Goal: Task Accomplishment & Management: Manage account settings

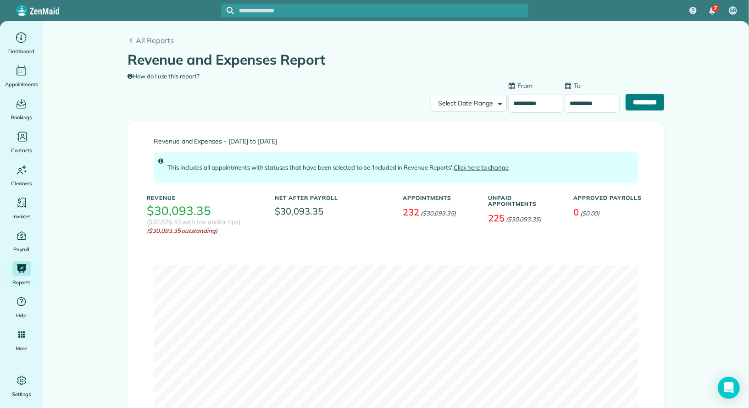
click at [649, 102] on input "**********" at bounding box center [644, 102] width 39 height 17
click at [546, 102] on input "**********" at bounding box center [535, 103] width 55 height 19
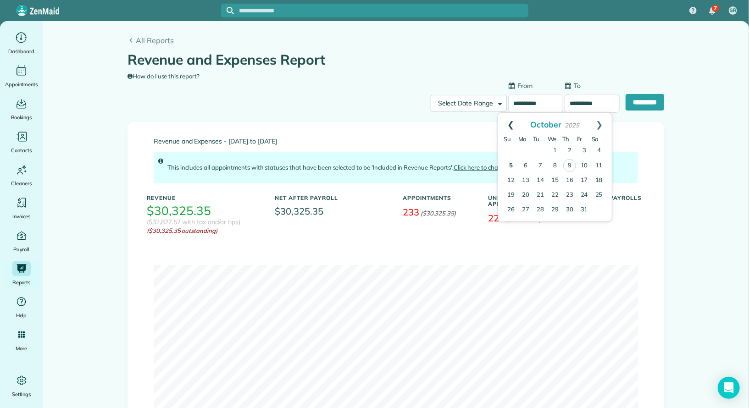
click at [506, 127] on link "Prev" at bounding box center [510, 124] width 25 height 23
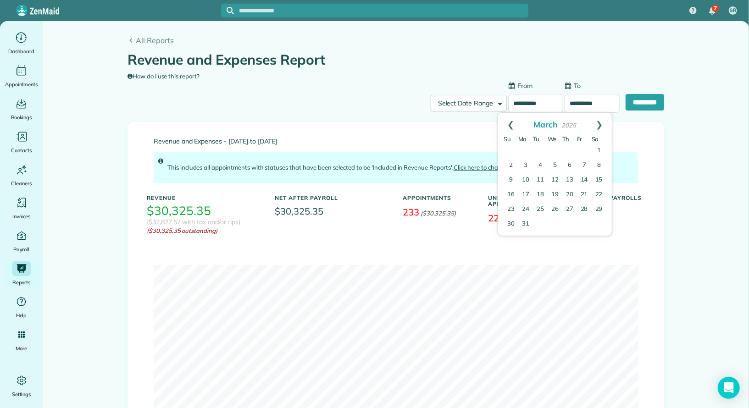
click at [506, 127] on link "Prev" at bounding box center [510, 124] width 25 height 23
click at [603, 128] on link "Next" at bounding box center [598, 124] width 25 height 23
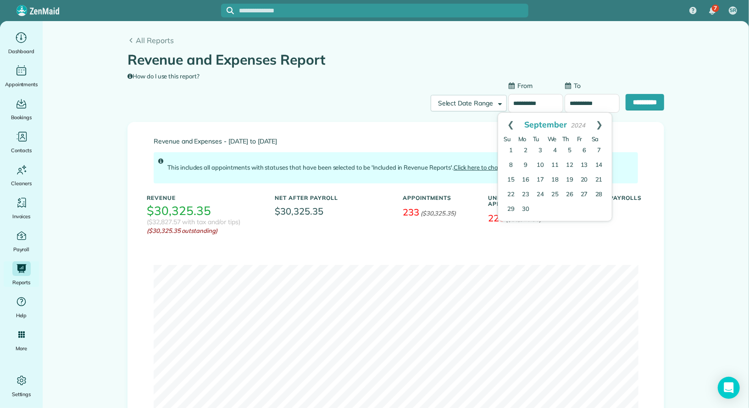
click at [603, 128] on link "Next" at bounding box center [598, 124] width 25 height 23
click at [509, 166] on link "6" at bounding box center [510, 165] width 15 height 15
type input "**********"
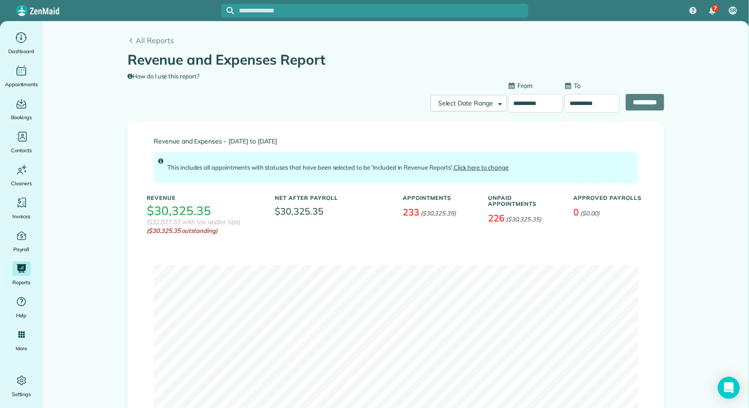
click at [599, 106] on input "**********" at bounding box center [591, 103] width 55 height 19
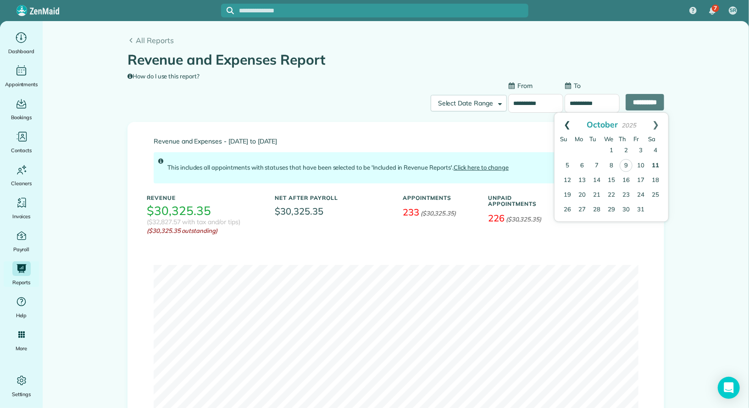
click at [567, 123] on link "Prev" at bounding box center [566, 124] width 25 height 23
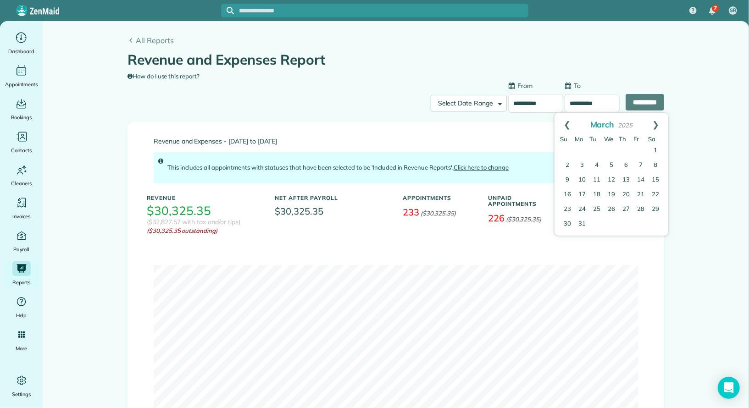
click at [567, 123] on link "Prev" at bounding box center [566, 124] width 25 height 23
click at [656, 165] on link "12" at bounding box center [655, 165] width 15 height 15
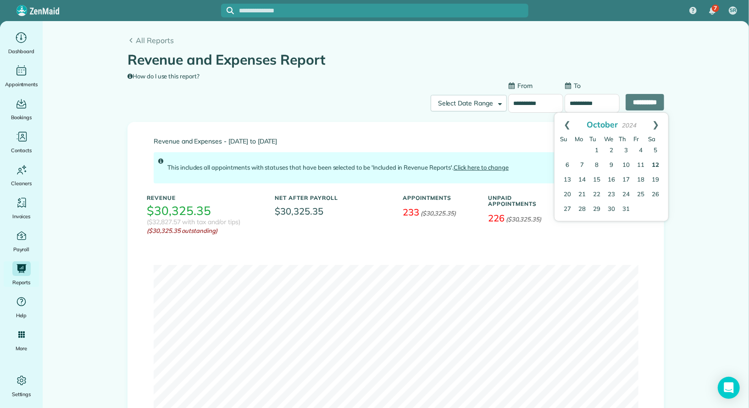
type input "**********"
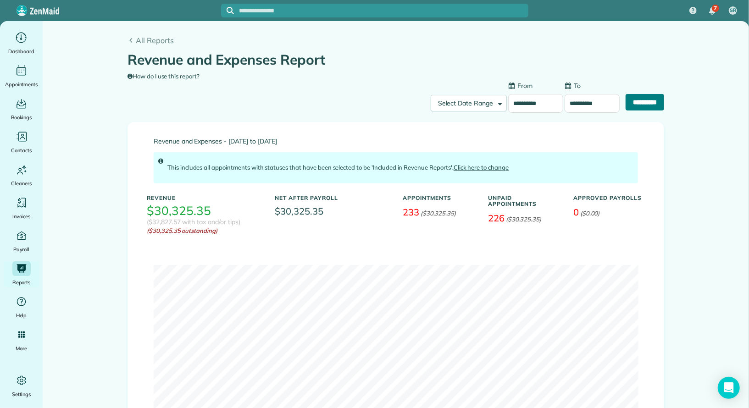
click at [644, 100] on input "**********" at bounding box center [644, 102] width 39 height 17
click at [160, 41] on span "All Reports" at bounding box center [400, 40] width 528 height 11
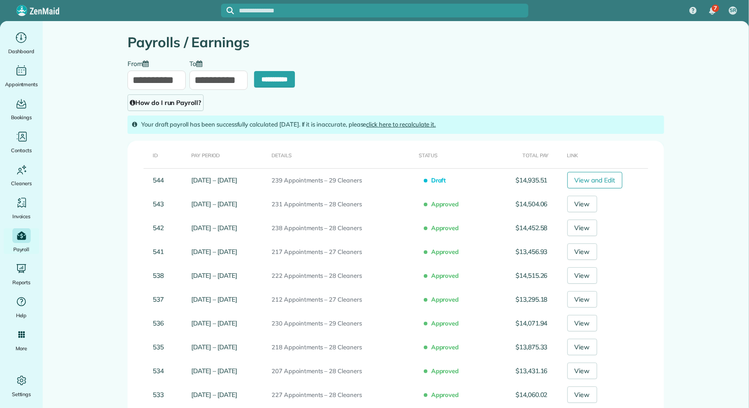
type input "**********"
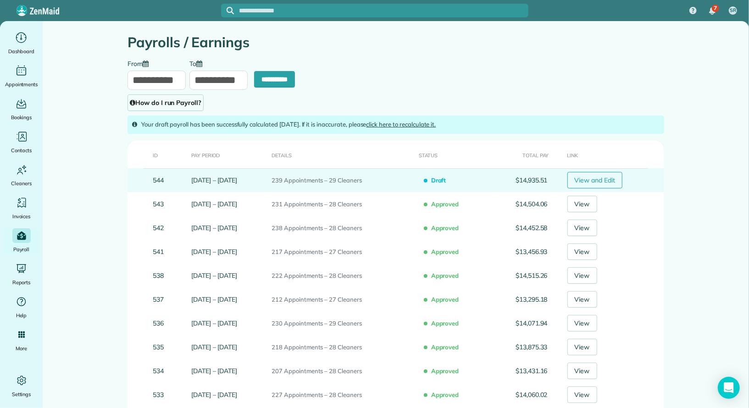
click at [599, 181] on link "View and Edit" at bounding box center [594, 180] width 55 height 17
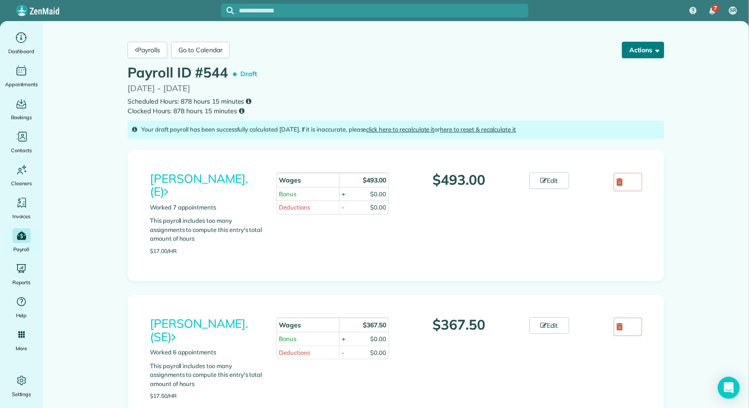
click at [651, 56] on button "Actions" at bounding box center [643, 50] width 42 height 17
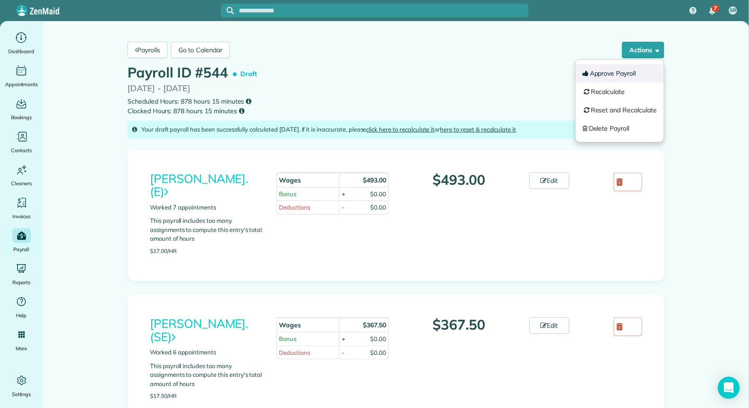
click at [640, 69] on button "Approve Payroll" at bounding box center [619, 73] width 88 height 18
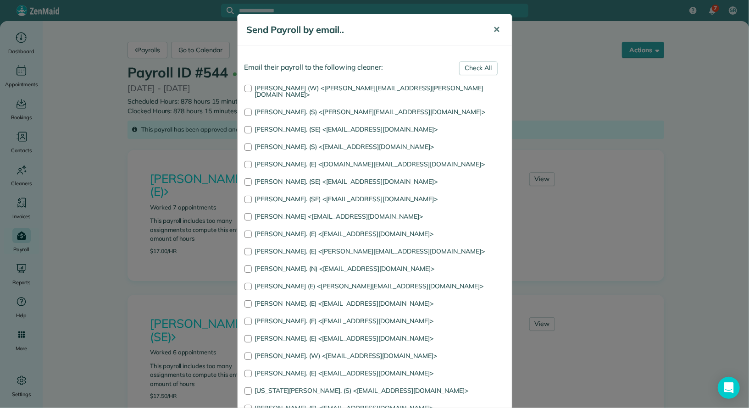
click at [503, 33] on button "✕" at bounding box center [496, 30] width 21 height 22
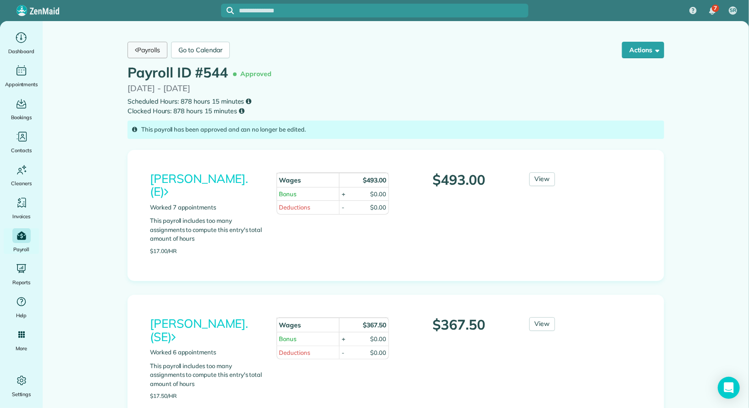
click at [151, 54] on link "Payrolls" at bounding box center [147, 50] width 40 height 17
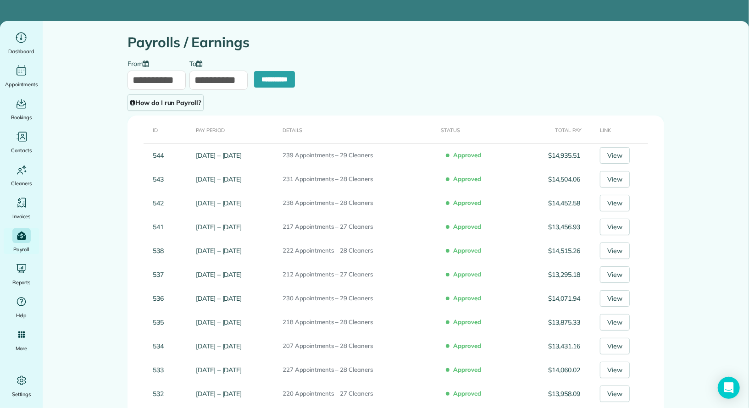
type input "**********"
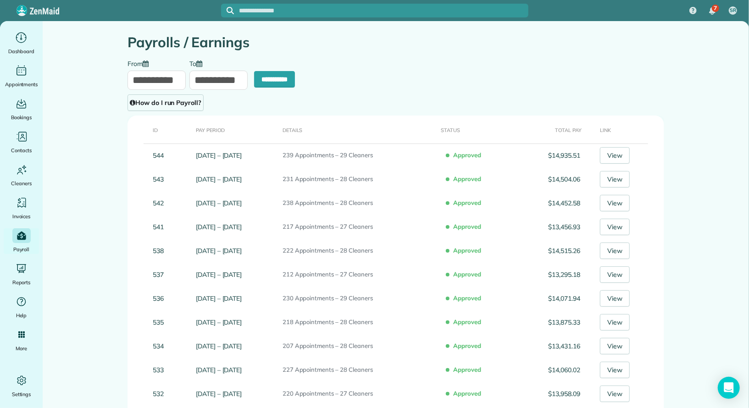
click at [152, 73] on input "**********" at bounding box center [156, 80] width 58 height 19
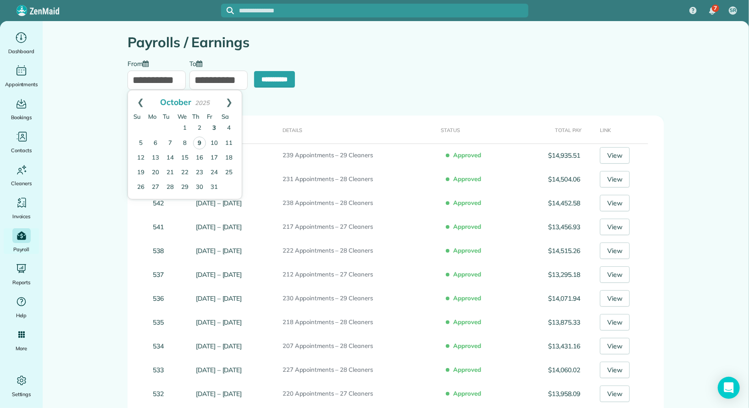
click at [212, 125] on link "3" at bounding box center [214, 128] width 15 height 15
type input "**********"
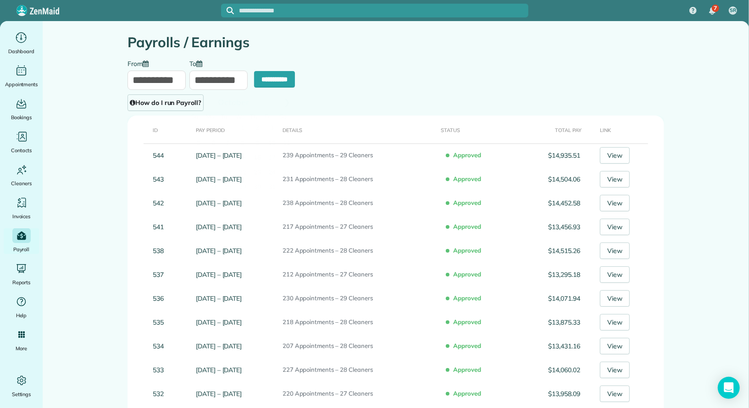
click at [222, 86] on input "**********" at bounding box center [218, 80] width 58 height 19
click at [256, 140] on link "9" at bounding box center [257, 143] width 13 height 13
type input "**********"
click at [286, 80] on input "**********" at bounding box center [274, 79] width 41 height 17
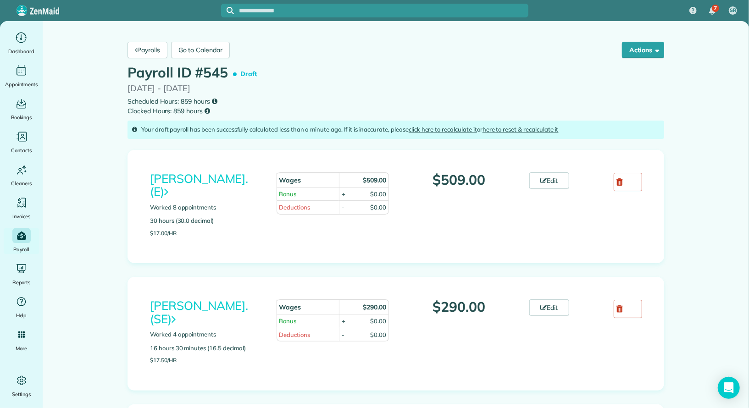
click at [495, 127] on link "here to reset & recalculate it" at bounding box center [520, 129] width 76 height 7
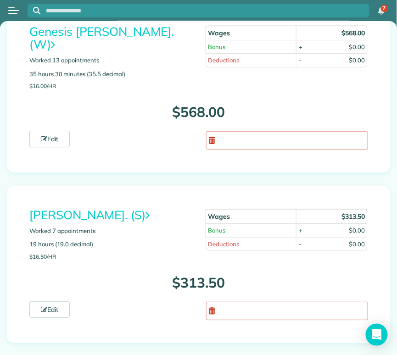
scroll to position [2024, 0]
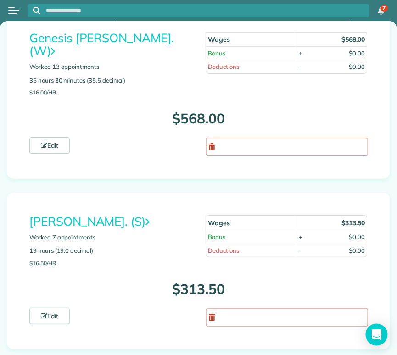
click at [94, 214] on link "[PERSON_NAME]. (S)" at bounding box center [89, 221] width 120 height 15
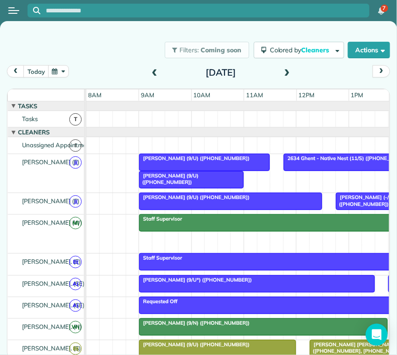
scroll to position [221, 0]
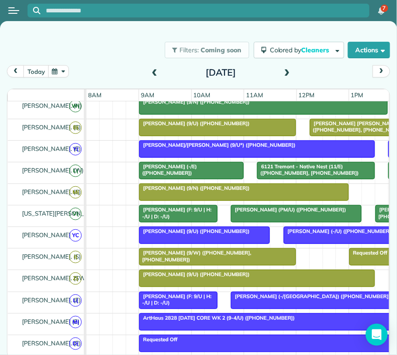
click at [61, 76] on button "button" at bounding box center [58, 71] width 21 height 12
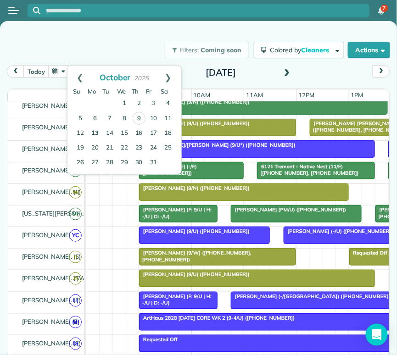
click at [95, 135] on link "13" at bounding box center [95, 133] width 15 height 15
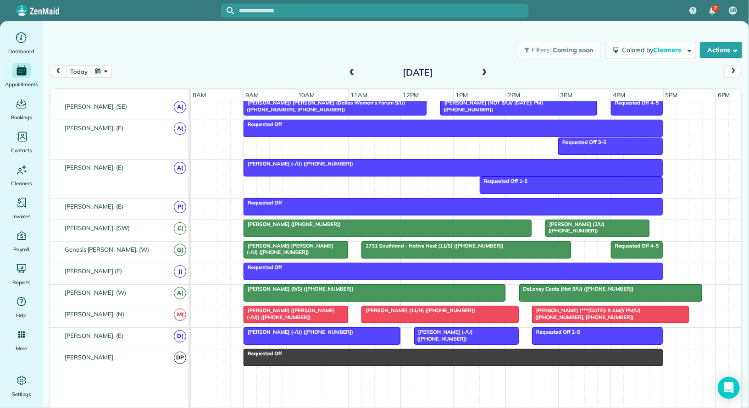
scroll to position [486, 0]
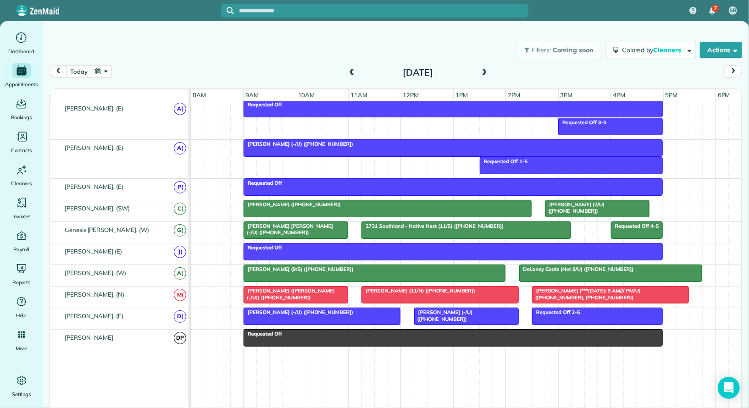
click at [396, 309] on div "Requested Off 2-5" at bounding box center [597, 312] width 125 height 6
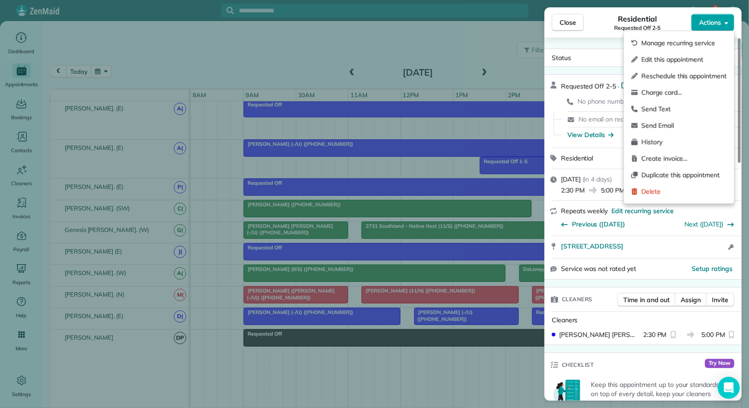
click at [396, 28] on button "Actions" at bounding box center [712, 22] width 43 height 17
click at [396, 192] on span "Delete" at bounding box center [683, 191] width 85 height 9
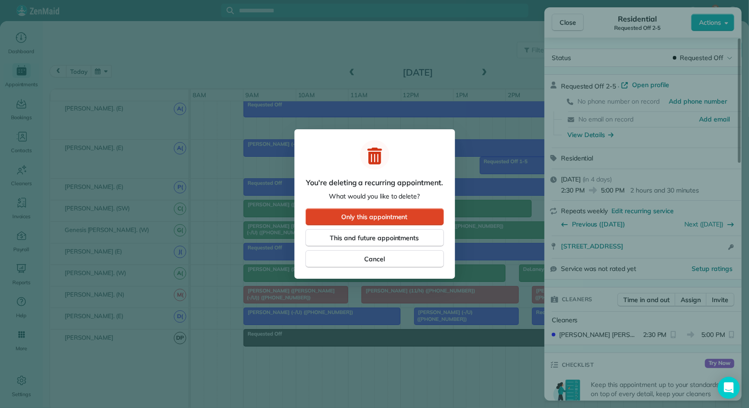
click at [396, 218] on button "Only this appointment" at bounding box center [374, 216] width 138 height 17
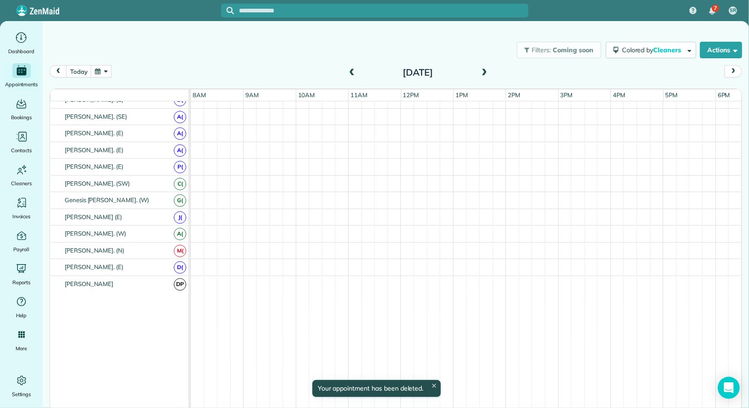
scroll to position [340, 0]
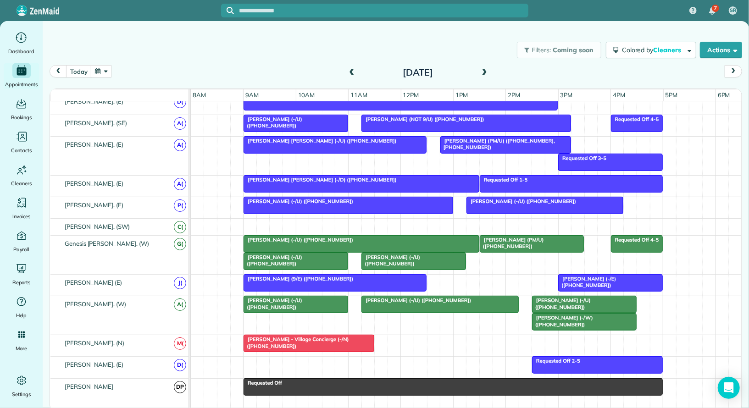
click at [396, 354] on span "Requested Off 2-5" at bounding box center [555, 361] width 49 height 6
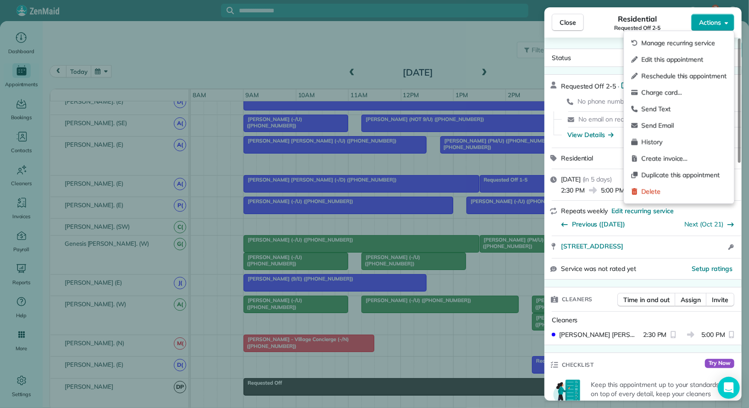
click at [396, 24] on span "Actions" at bounding box center [710, 22] width 22 height 9
click at [396, 187] on span "Delete" at bounding box center [683, 191] width 85 height 9
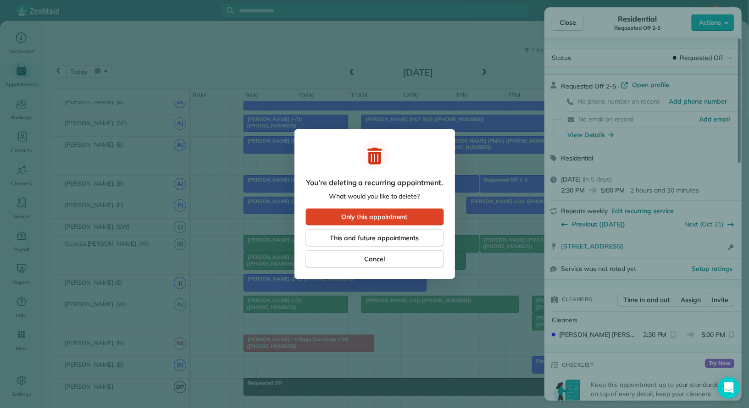
click at [396, 213] on span "Only this appointment" at bounding box center [374, 216] width 66 height 9
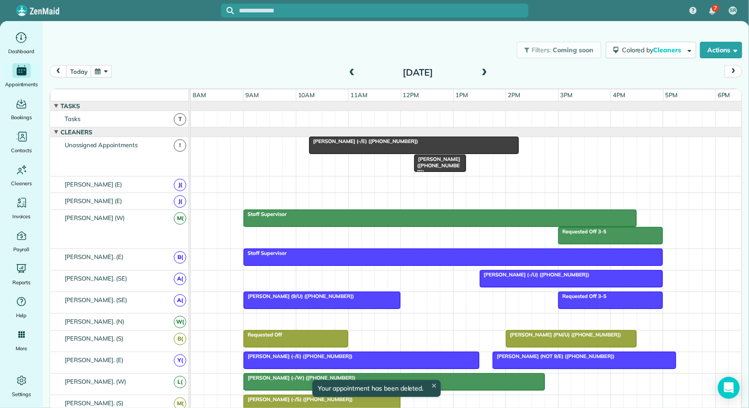
click at [396, 72] on span at bounding box center [484, 73] width 10 height 8
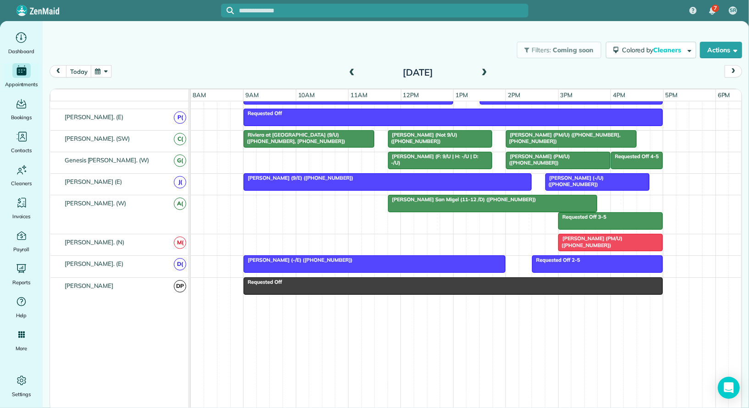
click at [396, 257] on span "Requested Off 2-5" at bounding box center [555, 260] width 49 height 6
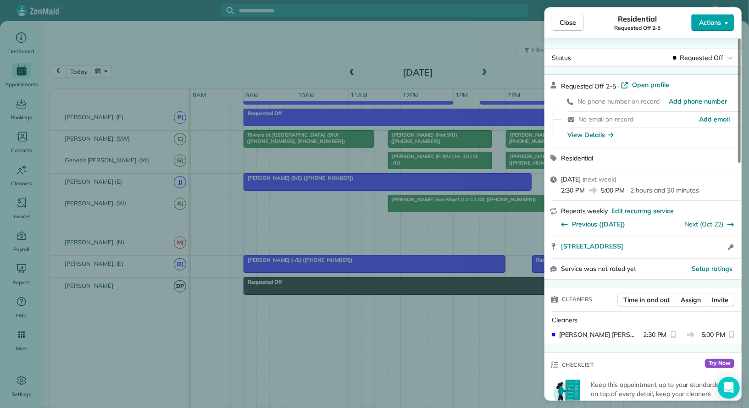
click at [396, 23] on span "Actions" at bounding box center [710, 22] width 22 height 9
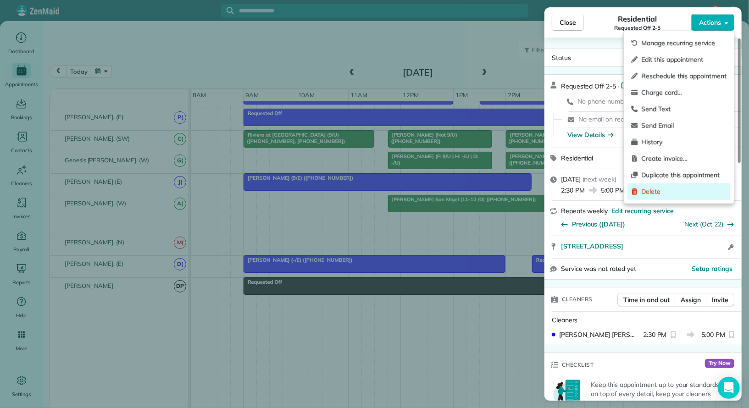
click at [396, 190] on span "Delete" at bounding box center [683, 191] width 85 height 9
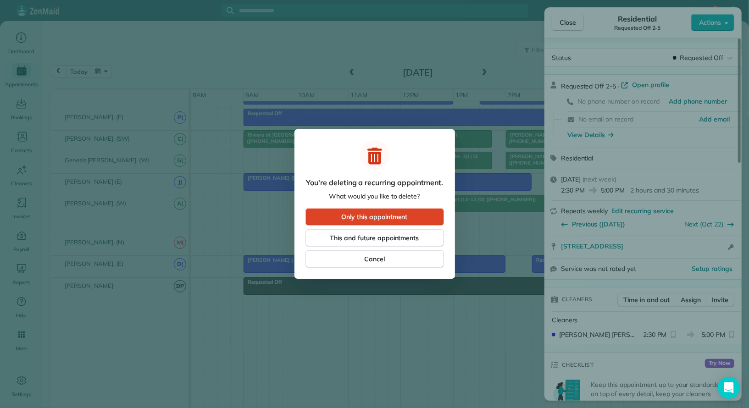
click at [379, 215] on span "Only this appointment" at bounding box center [374, 216] width 66 height 9
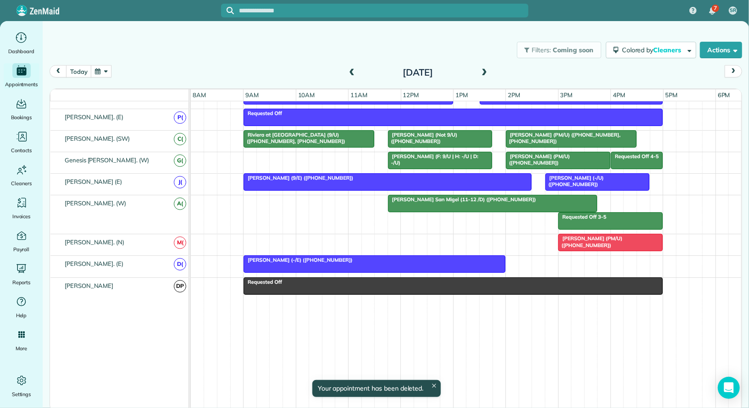
click at [396, 74] on span at bounding box center [484, 73] width 10 height 8
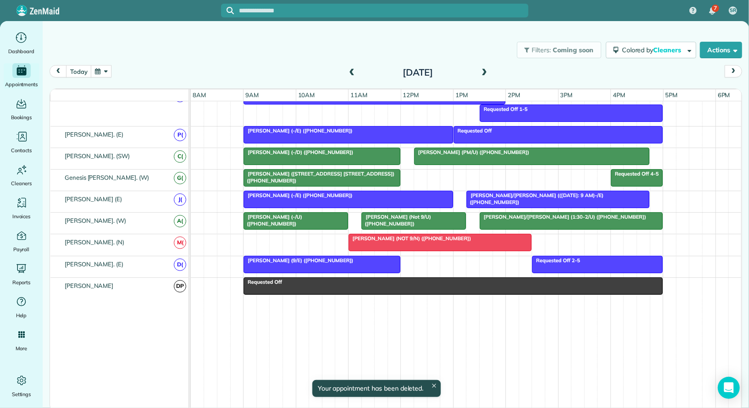
click at [396, 257] on div at bounding box center [597, 264] width 130 height 17
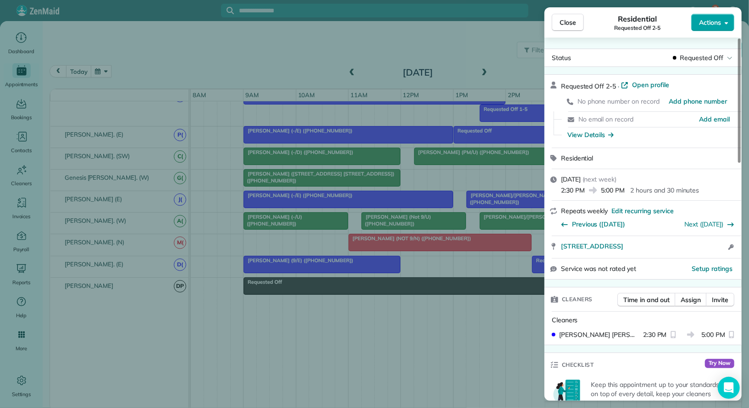
click at [396, 19] on button "Actions" at bounding box center [712, 22] width 43 height 17
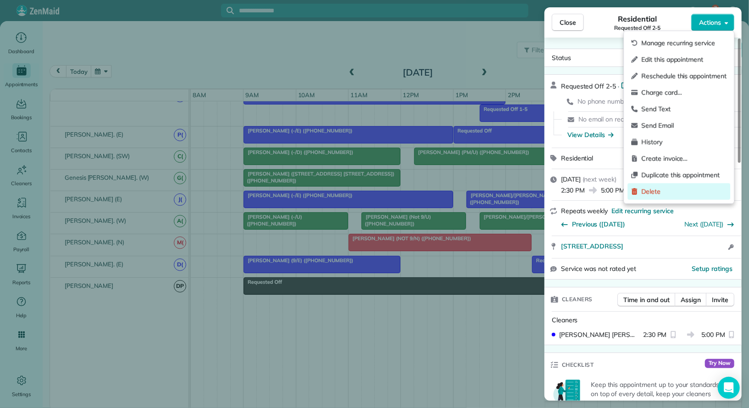
click at [396, 187] on span "Delete" at bounding box center [683, 191] width 85 height 9
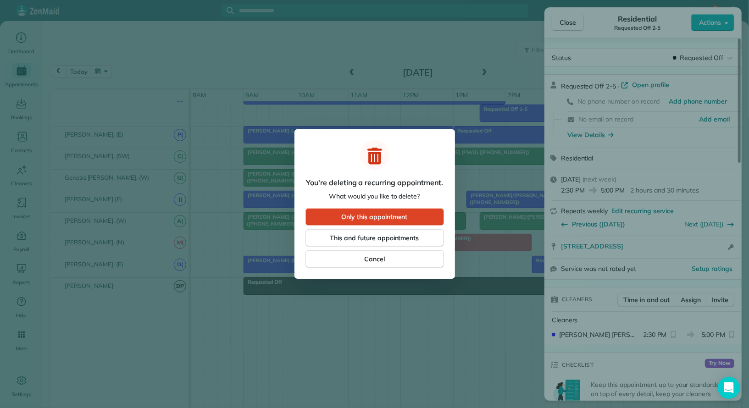
click at [396, 220] on button "Only this appointment" at bounding box center [374, 216] width 138 height 17
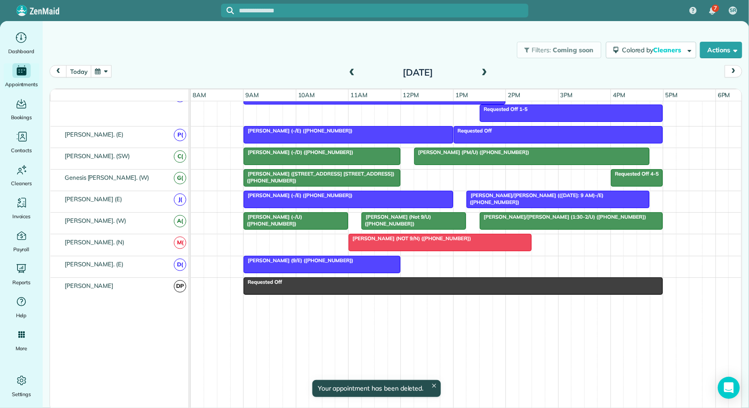
click at [396, 72] on span at bounding box center [484, 73] width 10 height 8
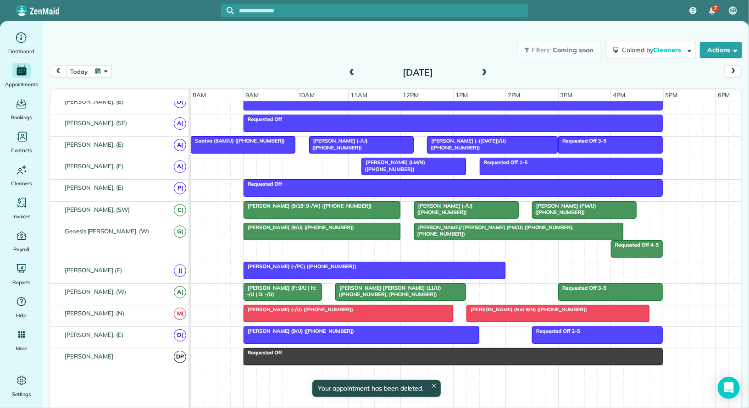
click at [396, 330] on div at bounding box center [597, 335] width 130 height 17
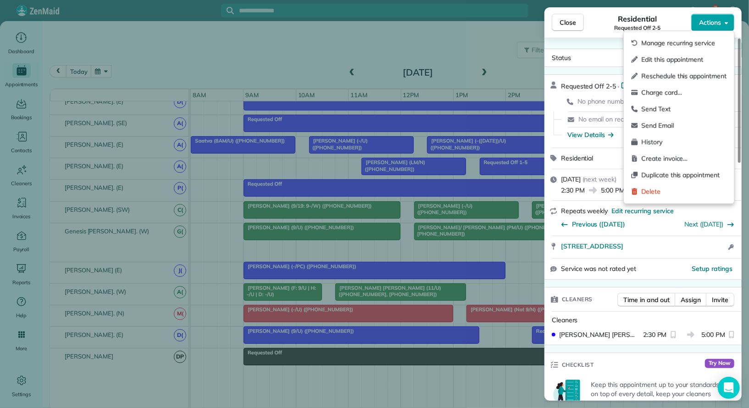
click at [396, 27] on button "Actions" at bounding box center [712, 22] width 43 height 17
click at [396, 191] on span "Delete" at bounding box center [683, 191] width 85 height 9
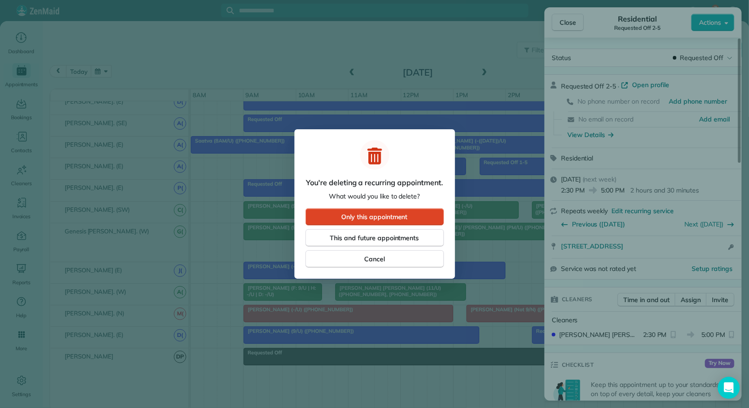
click at [396, 216] on span "Only this appointment" at bounding box center [374, 216] width 66 height 9
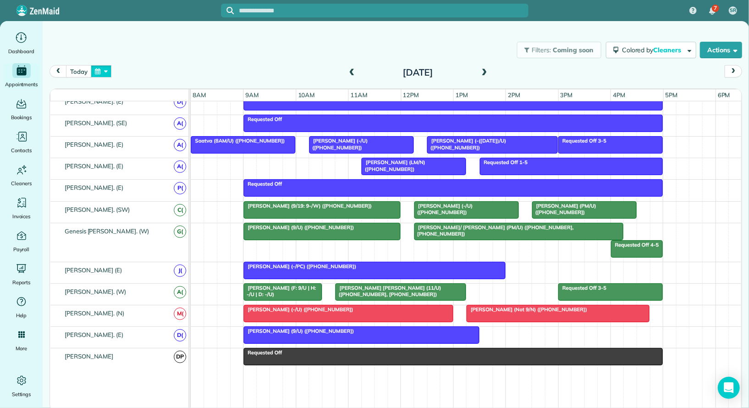
click at [104, 67] on button "button" at bounding box center [101, 71] width 21 height 12
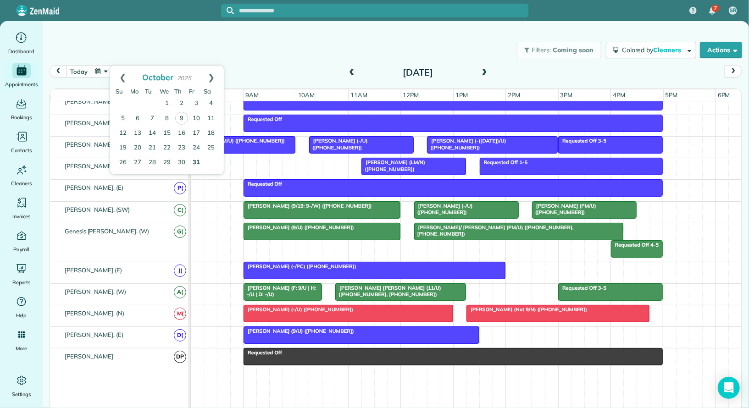
click at [199, 160] on link "31" at bounding box center [196, 162] width 15 height 15
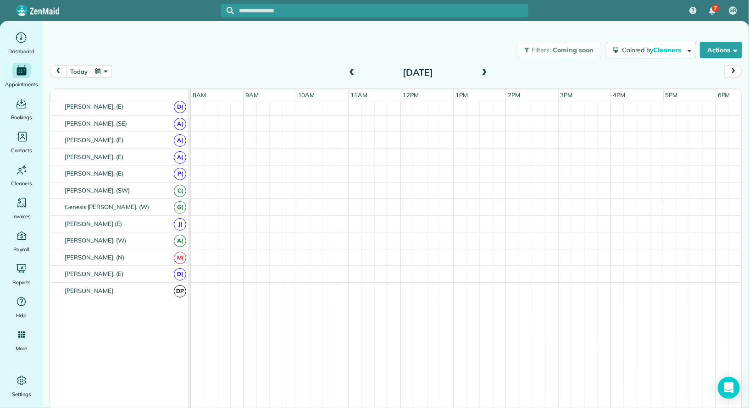
scroll to position [697, 0]
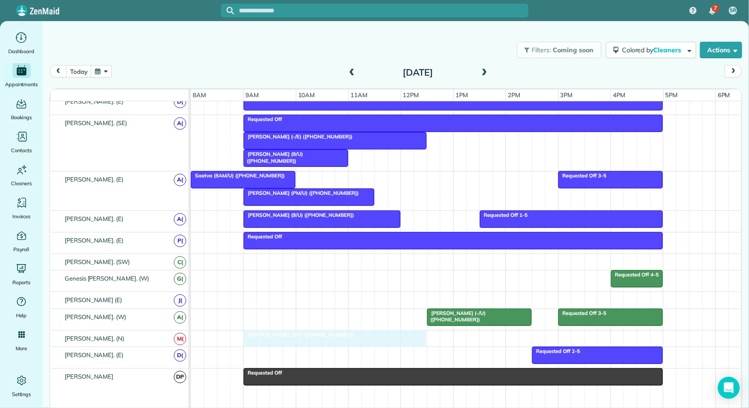
drag, startPoint x: 335, startPoint y: 349, endPoint x: 311, endPoint y: 327, distance: 32.4
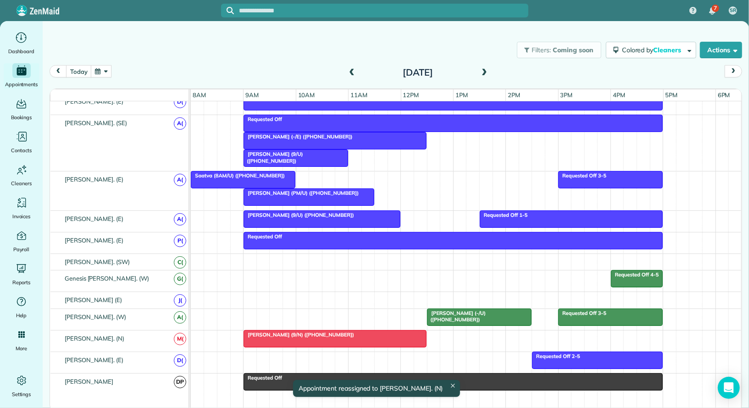
click at [247, 354] on div "Requested Off 2-5" at bounding box center [466, 362] width 551 height 21
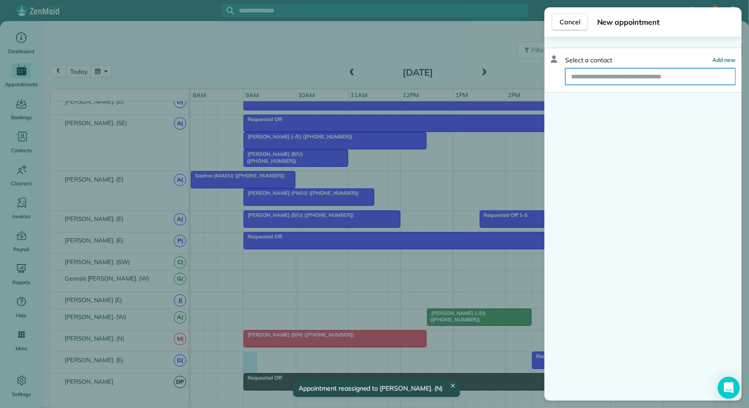
click at [396, 73] on input "text" at bounding box center [650, 76] width 170 height 17
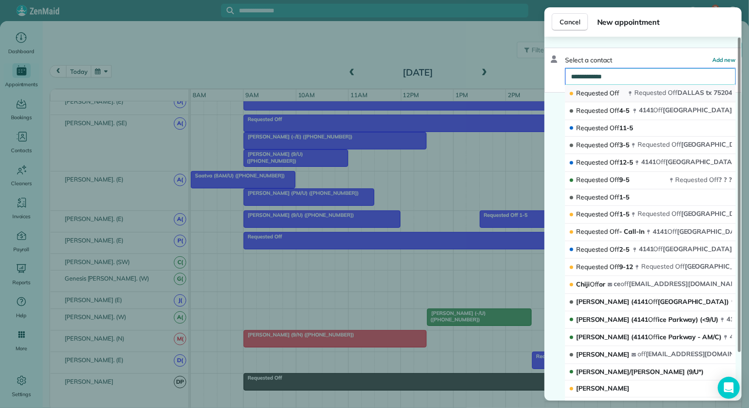
type input "**********"
click at [396, 86] on button "Requested Off Requested Off DALLAS tx 75204" at bounding box center [650, 93] width 171 height 17
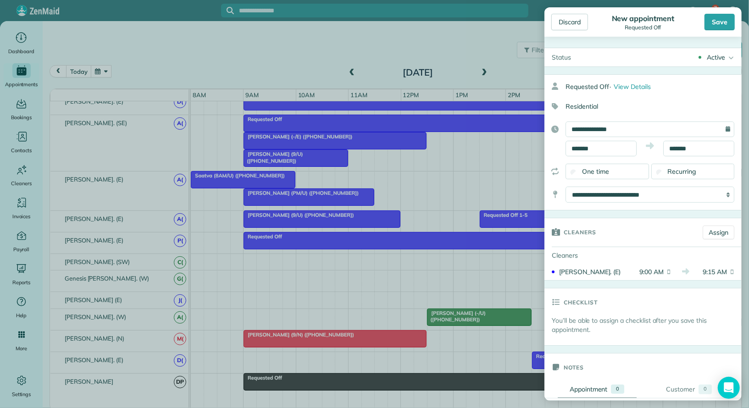
click at [396, 139] on div "**********" at bounding box center [642, 138] width 197 height 35
click at [396, 152] on body "7 SR Dashboard Appointments Bookings Contacts Cleaners Invoices Payroll Reports…" at bounding box center [374, 204] width 749 height 408
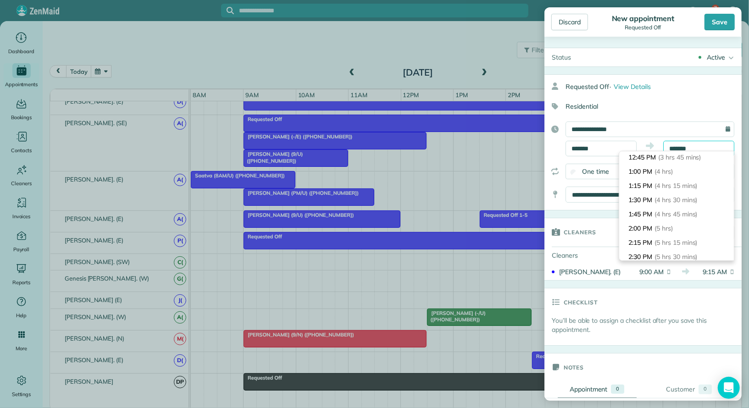
scroll to position [300, 0]
type input "*******"
click at [396, 202] on li "3:00 PM (6 hrs)" at bounding box center [676, 200] width 115 height 14
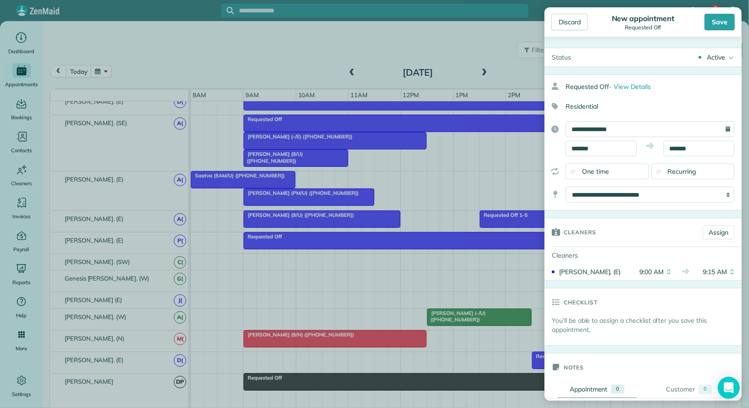
click at [396, 58] on div "Active" at bounding box center [715, 57] width 18 height 9
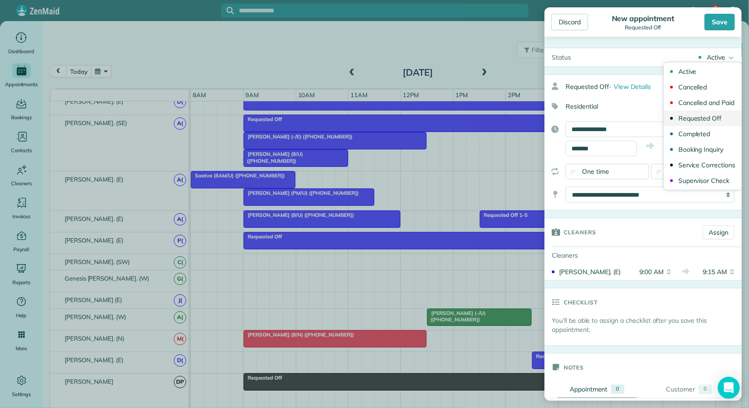
click at [396, 118] on div "Requested Off" at bounding box center [700, 118] width 44 height 6
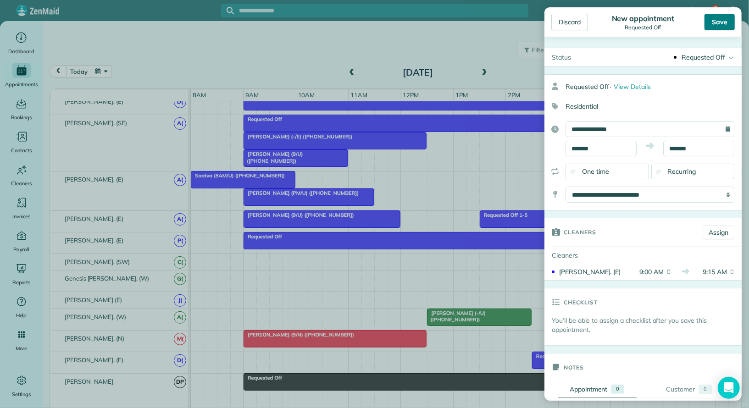
click at [396, 22] on div "Save" at bounding box center [719, 22] width 30 height 17
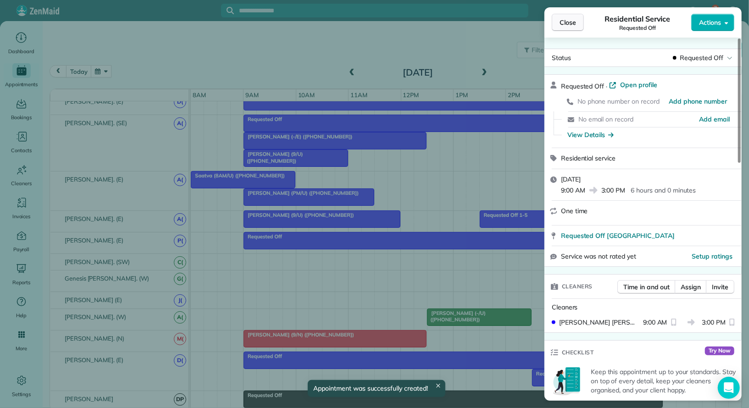
click at [396, 22] on span "Close" at bounding box center [567, 22] width 17 height 9
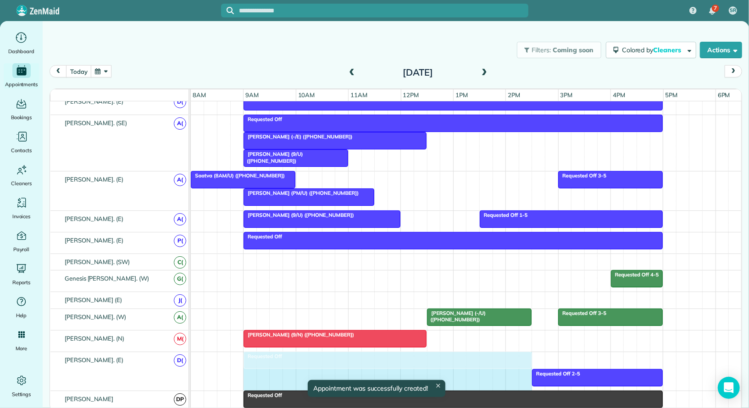
drag, startPoint x: 556, startPoint y: 353, endPoint x: 525, endPoint y: 354, distance: 30.3
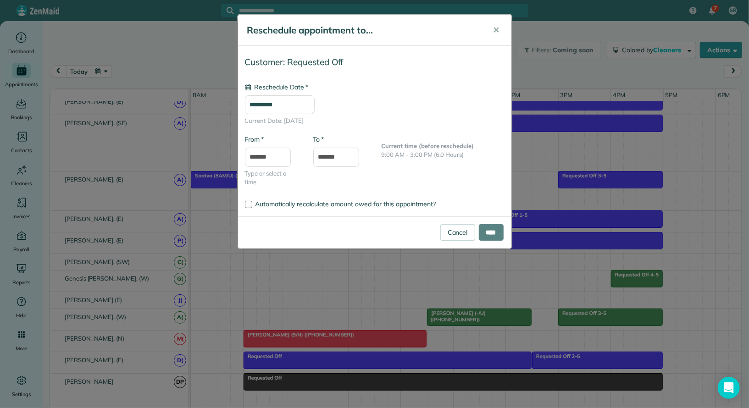
type input "**********"
click at [396, 221] on div "Cancel ****" at bounding box center [374, 232] width 273 height 32
click at [396, 224] on input "****" at bounding box center [491, 232] width 25 height 17
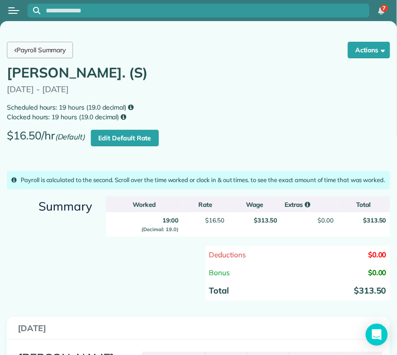
click at [36, 50] on link "Payroll Summary" at bounding box center [40, 50] width 66 height 17
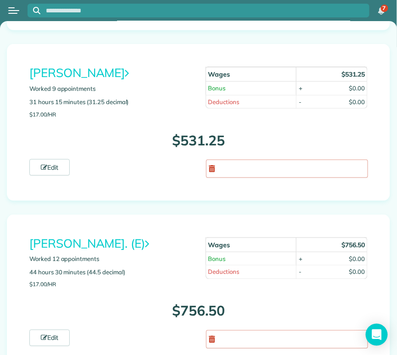
scroll to position [4672, 0]
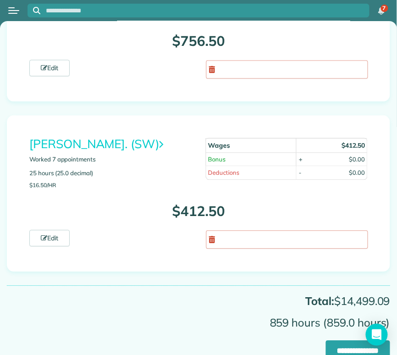
click at [108, 136] on link "[PERSON_NAME]. (SW)" at bounding box center [96, 143] width 134 height 15
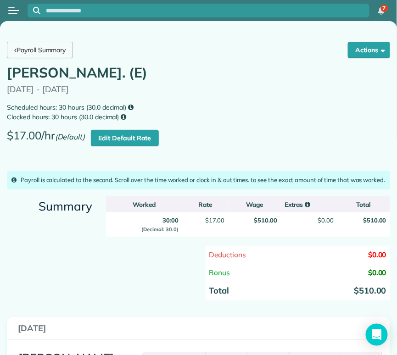
click at [48, 57] on link "Payroll Summary" at bounding box center [40, 50] width 66 height 17
click at [62, 50] on link "Payroll Summary" at bounding box center [40, 50] width 66 height 17
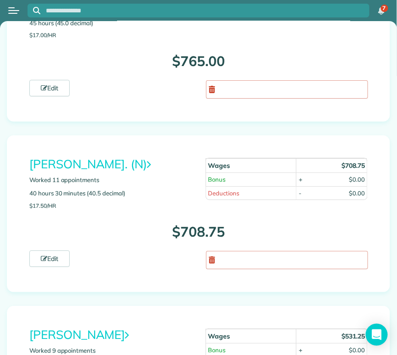
scroll to position [4134, 0]
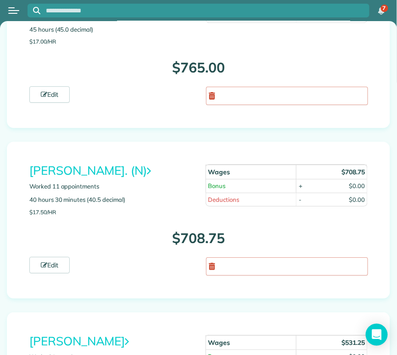
click at [123, 163] on link "[PERSON_NAME]. (N)" at bounding box center [89, 170] width 121 height 15
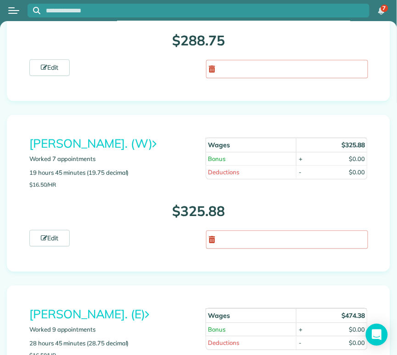
scroll to position [406, 0]
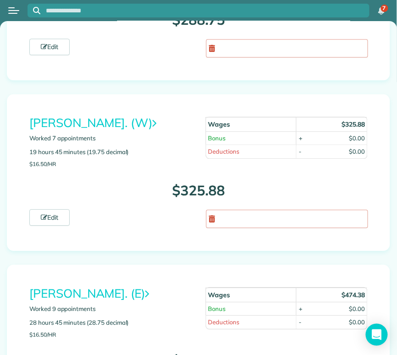
click at [112, 118] on link "[PERSON_NAME]. (W)" at bounding box center [92, 122] width 127 height 15
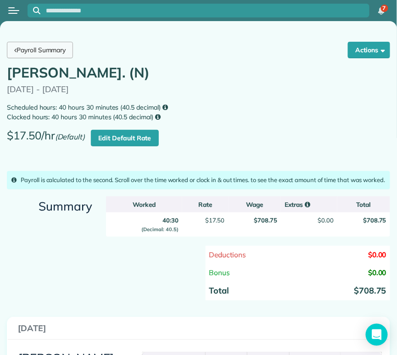
click at [49, 50] on link "Payroll Summary" at bounding box center [40, 50] width 66 height 17
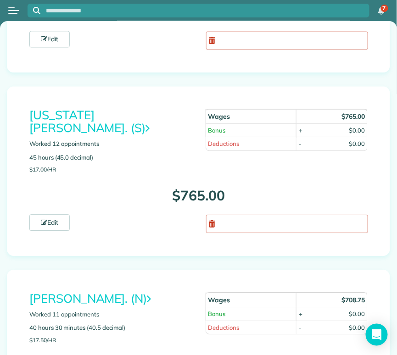
scroll to position [4005, 0]
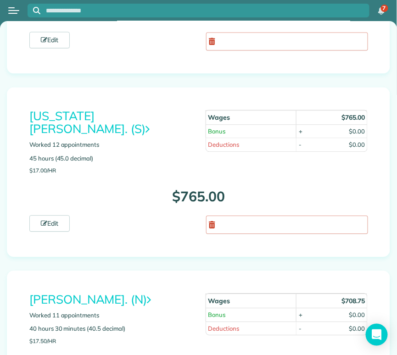
click at [88, 108] on link "[US_STATE][PERSON_NAME]. (S)" at bounding box center [89, 122] width 120 height 28
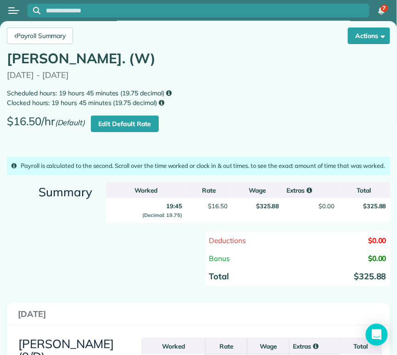
scroll to position [15, 0]
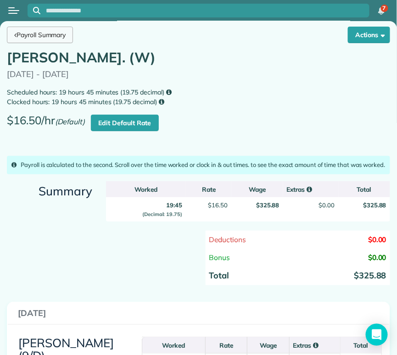
click at [36, 33] on link "Payroll Summary" at bounding box center [40, 35] width 66 height 17
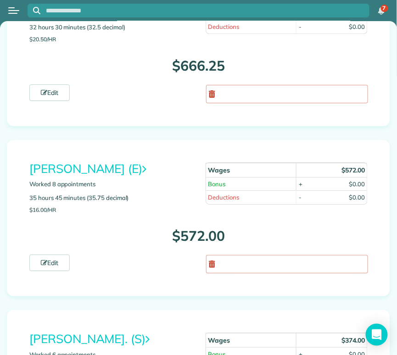
scroll to position [3441, 0]
click at [90, 160] on link "[PERSON_NAME] (E)" at bounding box center [87, 167] width 117 height 15
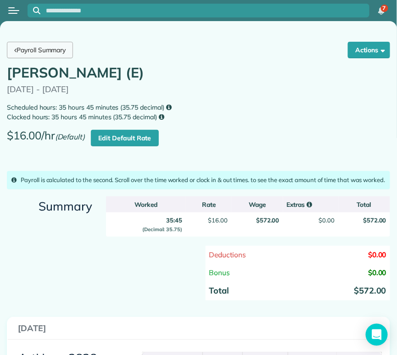
click at [56, 53] on link "Payroll Summary" at bounding box center [40, 50] width 66 height 17
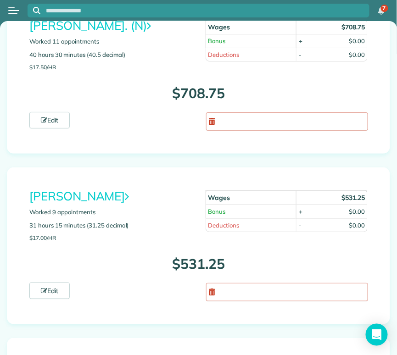
scroll to position [4277, 0]
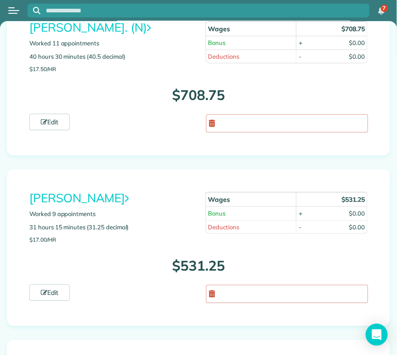
click at [75, 190] on link "[PERSON_NAME]" at bounding box center [78, 197] width 99 height 15
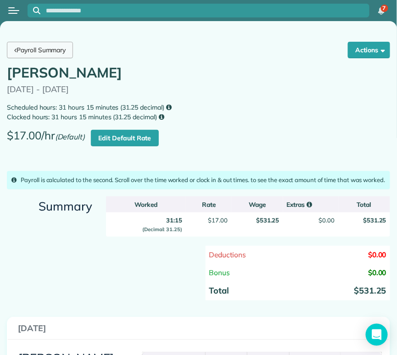
click at [61, 48] on link "Payroll Summary" at bounding box center [40, 50] width 66 height 17
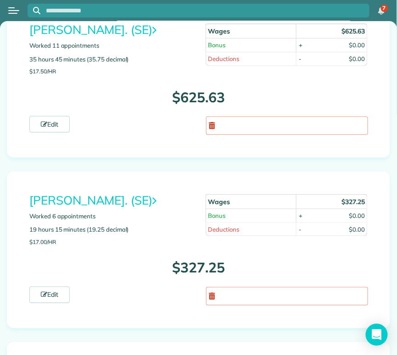
scroll to position [842, 0]
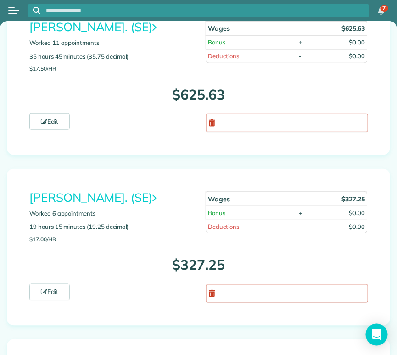
click at [87, 195] on link "[PERSON_NAME]. (SE)" at bounding box center [92, 197] width 127 height 15
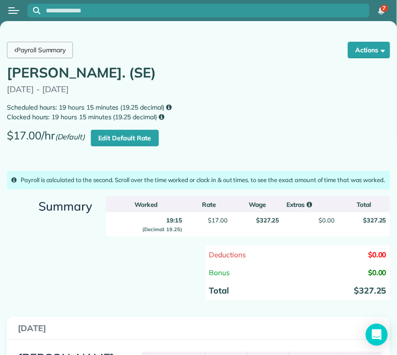
click at [47, 50] on link "Payroll Summary" at bounding box center [40, 50] width 66 height 17
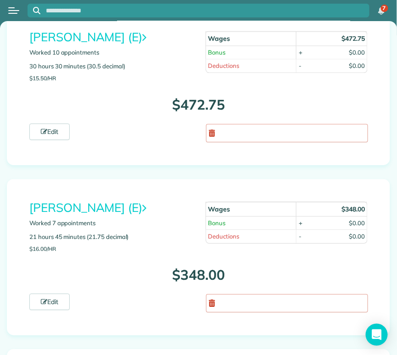
scroll to position [2547, 0]
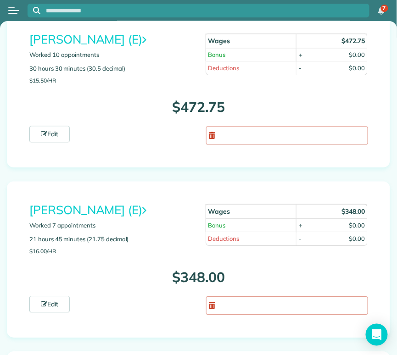
click at [85, 202] on link "[PERSON_NAME] (E)" at bounding box center [87, 209] width 117 height 15
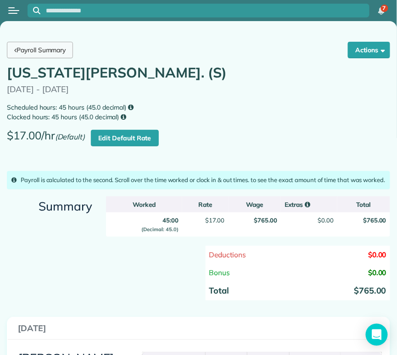
click at [49, 50] on link "Payroll Summary" at bounding box center [40, 50] width 66 height 17
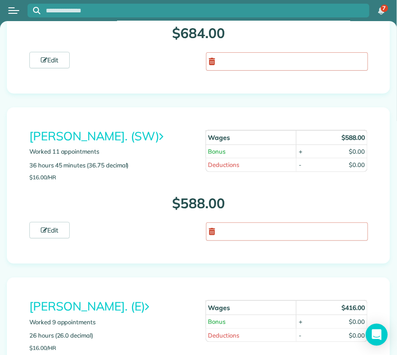
scroll to position [1417, 0]
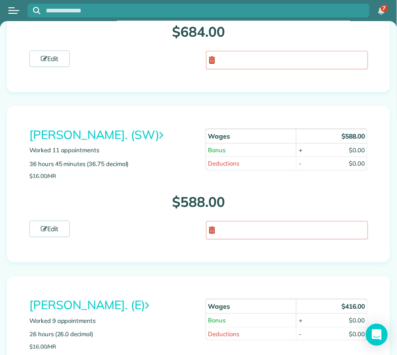
click at [88, 132] on link "[PERSON_NAME]. (SW)" at bounding box center [96, 134] width 134 height 15
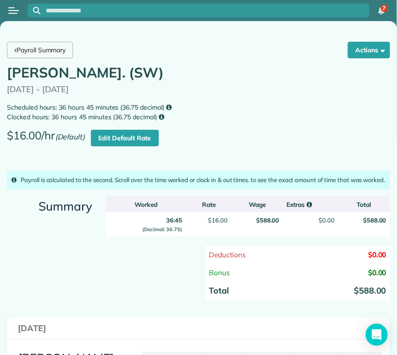
click at [47, 48] on link "Payroll Summary" at bounding box center [40, 50] width 66 height 17
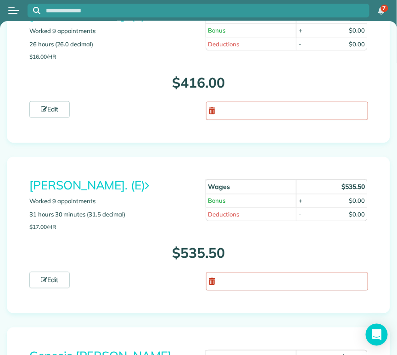
scroll to position [1711, 0]
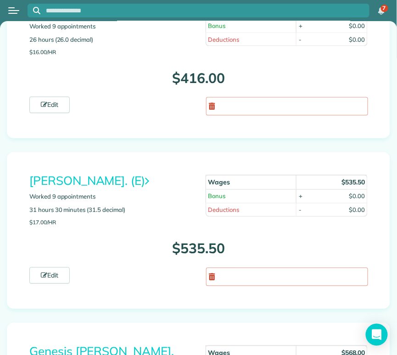
click at [85, 179] on link "[PERSON_NAME]. (E)" at bounding box center [89, 180] width 120 height 15
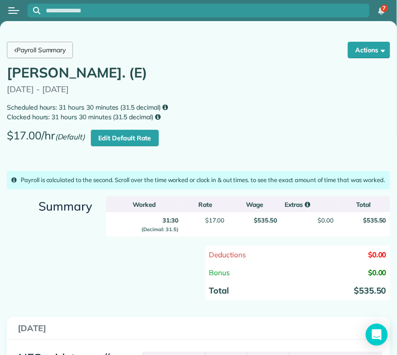
click at [66, 49] on link "Payroll Summary" at bounding box center [40, 50] width 66 height 17
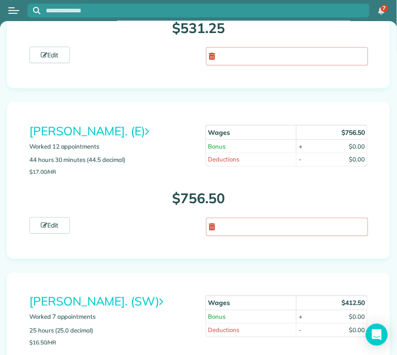
scroll to position [4522, 0]
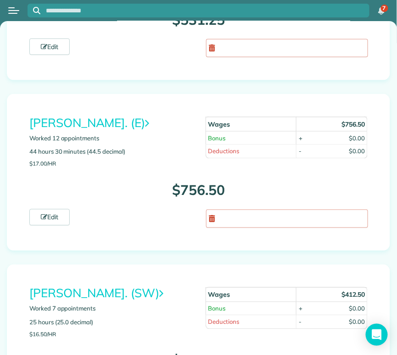
click at [113, 115] on link "Yuliana Gonzalez. (E)" at bounding box center [89, 122] width 120 height 15
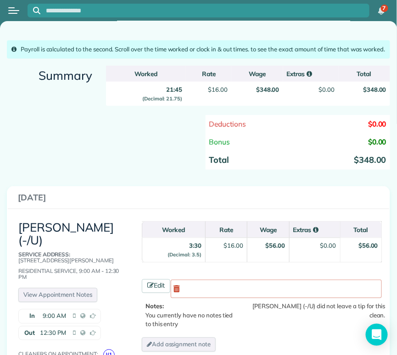
scroll to position [128, 0]
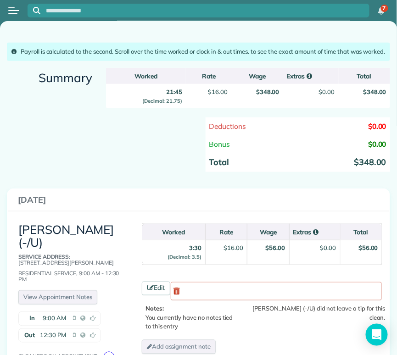
click at [133, 179] on div "Deductions $0.00 Bonus $0.00 Total $348.00" at bounding box center [198, 149] width 397 height 64
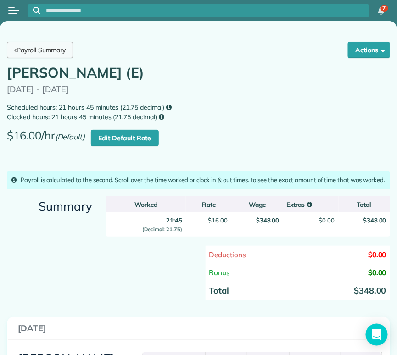
click at [31, 49] on link "Payroll Summary" at bounding box center [40, 50] width 66 height 17
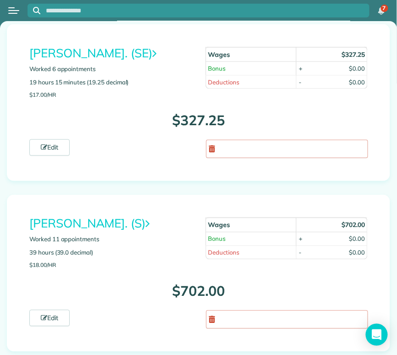
scroll to position [1030, 0]
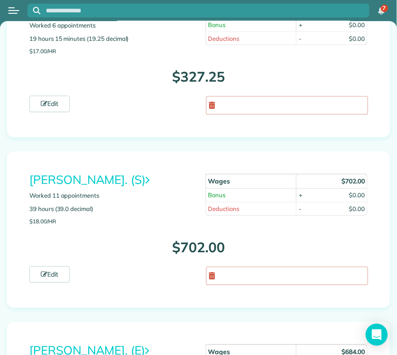
click at [116, 174] on link "Blanca Hernandez. (S)" at bounding box center [89, 179] width 120 height 15
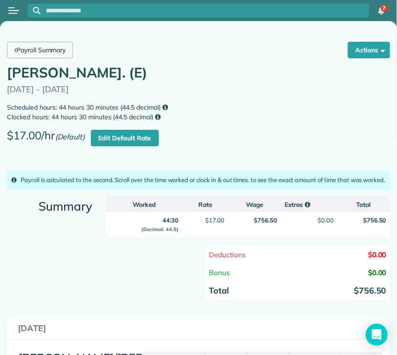
click at [47, 48] on link "Payroll Summary" at bounding box center [40, 50] width 66 height 17
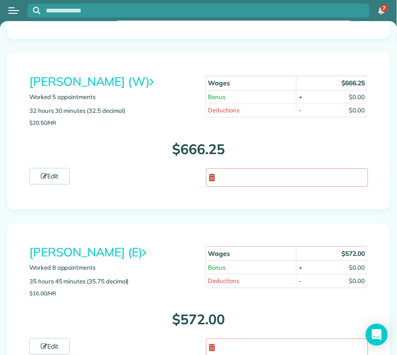
scroll to position [3357, 0]
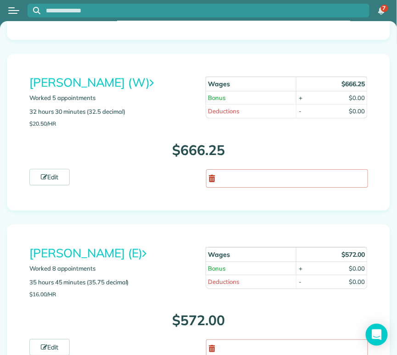
click at [89, 75] on link "Marta Holmes (W)" at bounding box center [91, 82] width 124 height 15
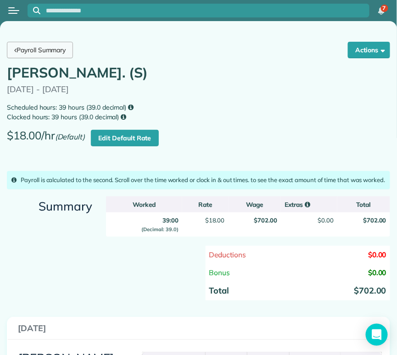
click at [61, 50] on link "Payroll Summary" at bounding box center [40, 50] width 66 height 17
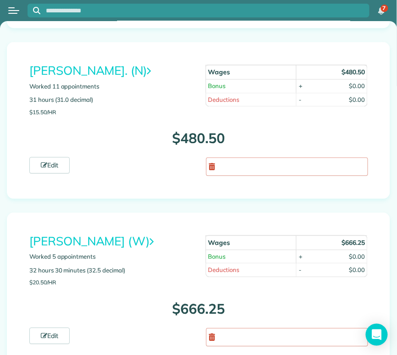
scroll to position [3205, 0]
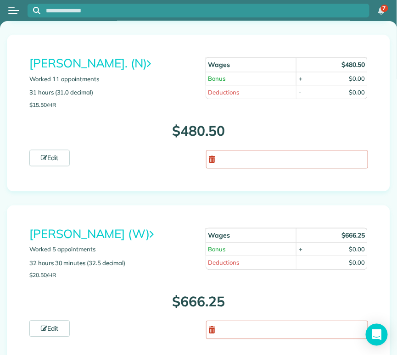
click at [92, 56] on link "Maria Marquez. (N)" at bounding box center [89, 63] width 121 height 15
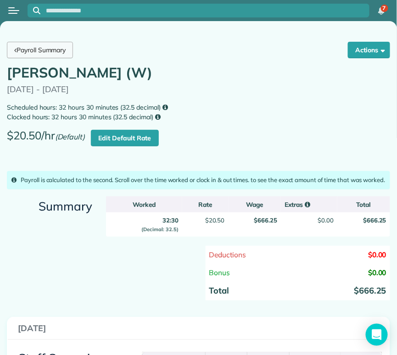
click at [50, 53] on link "Payroll Summary" at bounding box center [40, 50] width 66 height 17
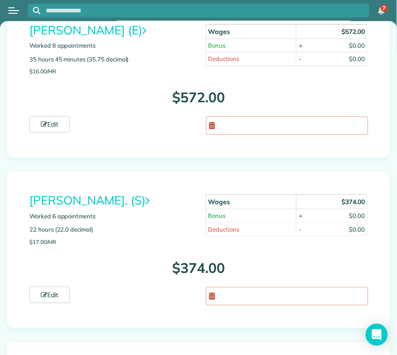
scroll to position [3581, 0]
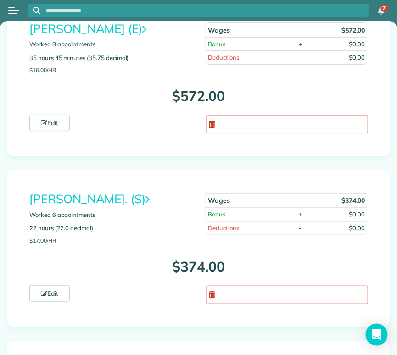
click at [104, 191] on link "[PERSON_NAME]. (S)" at bounding box center [89, 198] width 120 height 15
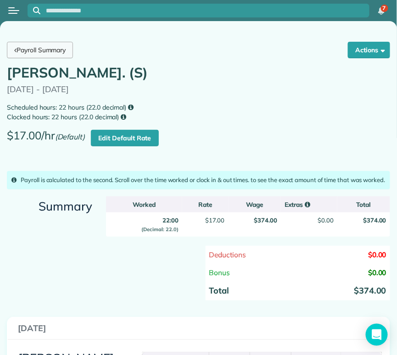
click at [52, 51] on link "Payroll Summary" at bounding box center [40, 50] width 66 height 17
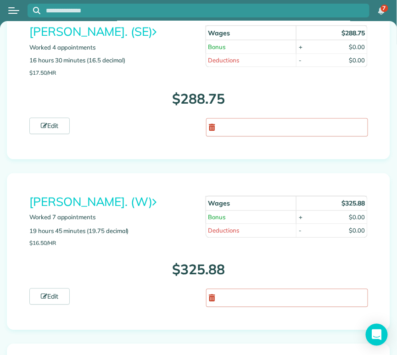
scroll to position [332, 0]
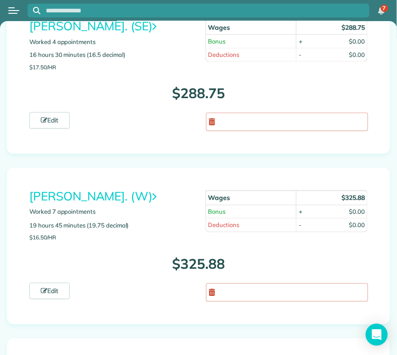
click at [129, 26] on link "[PERSON_NAME]. (SE)" at bounding box center [92, 25] width 127 height 15
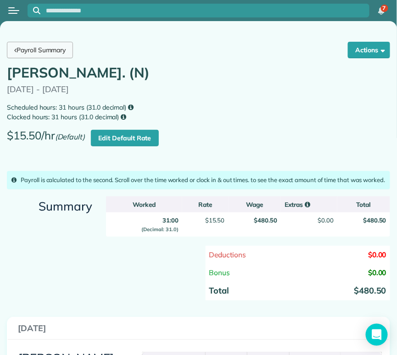
click at [52, 50] on link "Payroll Summary" at bounding box center [40, 50] width 66 height 17
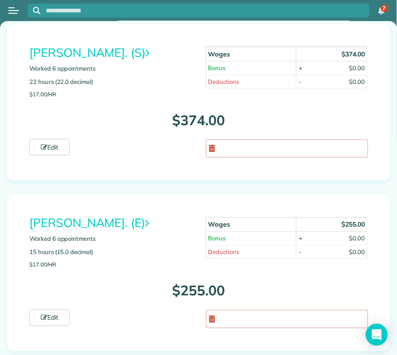
scroll to position [3727, 0]
click at [96, 215] on link "[PERSON_NAME]. (E)" at bounding box center [89, 222] width 120 height 15
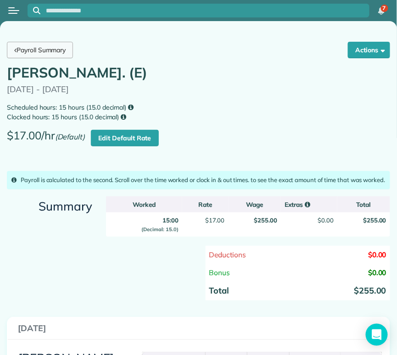
click at [51, 46] on link "Payroll Summary" at bounding box center [40, 50] width 66 height 17
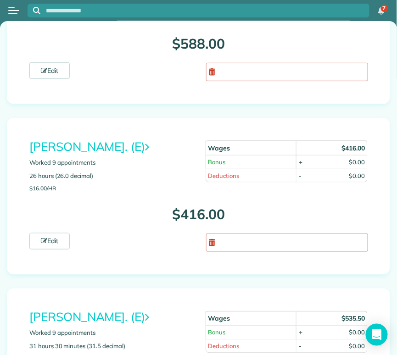
scroll to position [1578, 0]
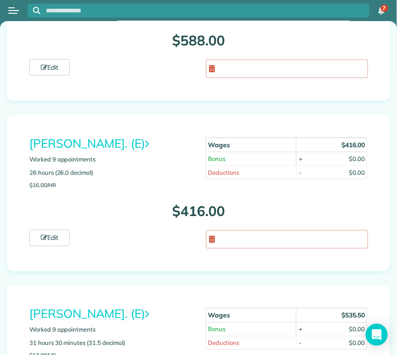
click at [121, 138] on link "Deisi Montelongo. (E)" at bounding box center [89, 143] width 120 height 15
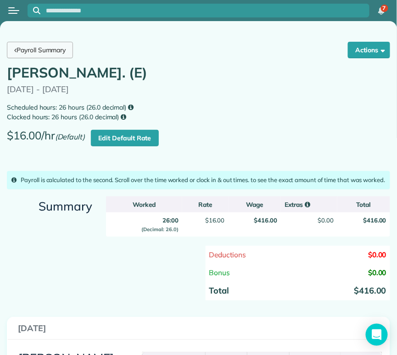
click at [50, 48] on link "Payroll Summary" at bounding box center [40, 50] width 66 height 17
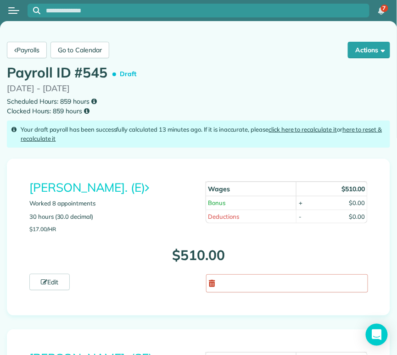
click at [20, 13] on div at bounding box center [14, 10] width 28 height 20
click at [17, 11] on button "Open menu" at bounding box center [13, 11] width 11 height 10
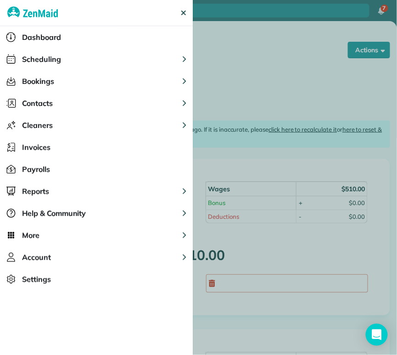
click at [70, 59] on button "Scheduling" at bounding box center [96, 59] width 193 height 22
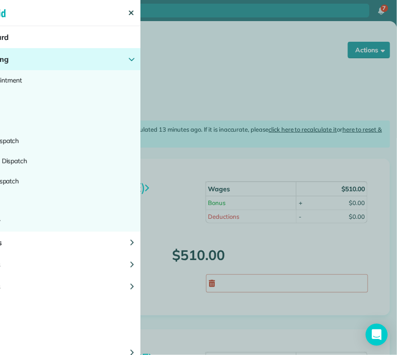
click at [338, 153] on div at bounding box center [198, 177] width 397 height 355
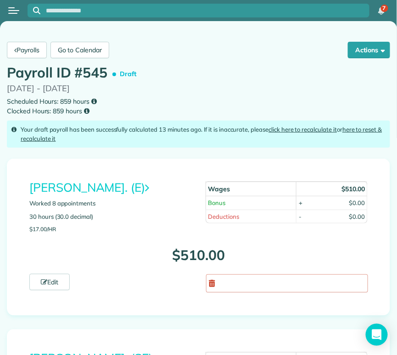
click at [367, 131] on link "here to reset & recalculate it" at bounding box center [201, 134] width 361 height 17
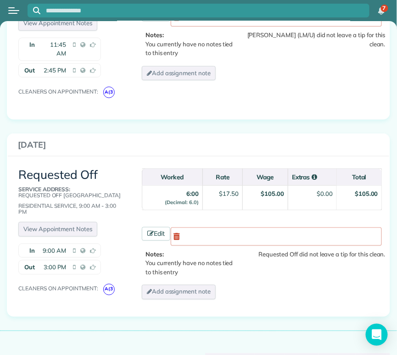
scroll to position [810, 0]
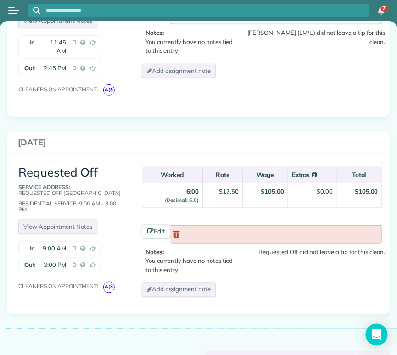
click at [195, 227] on link at bounding box center [276, 234] width 211 height 18
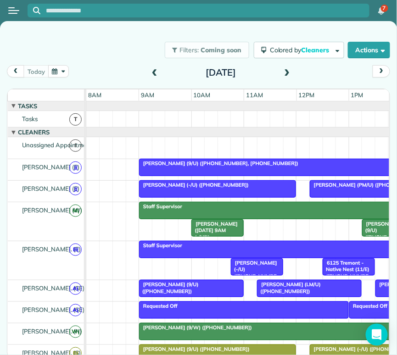
click at [153, 69] on span at bounding box center [154, 73] width 10 height 8
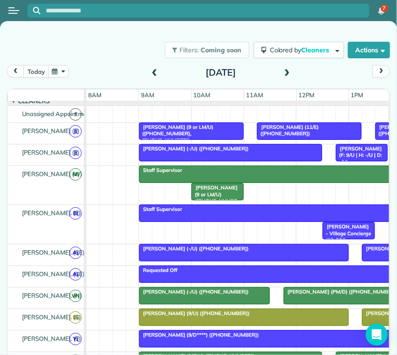
click at [242, 269] on div "Requested Off" at bounding box center [296, 270] width 309 height 6
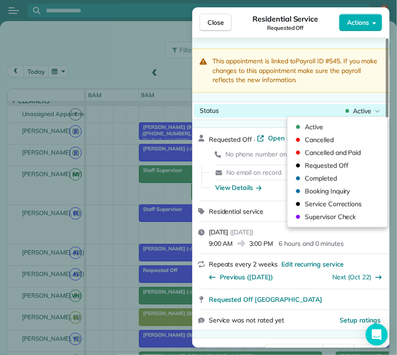
click at [365, 111] on span "Active" at bounding box center [362, 110] width 18 height 9
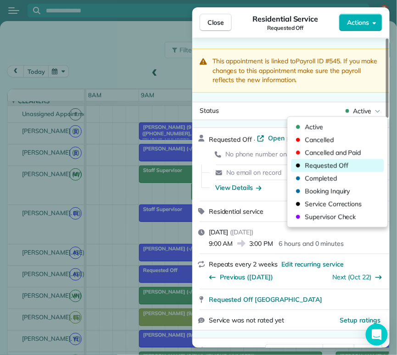
click at [350, 167] on span "Requested Off" at bounding box center [343, 165] width 77 height 9
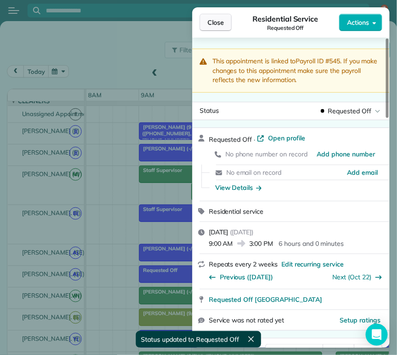
click at [221, 25] on span "Close" at bounding box center [215, 22] width 17 height 9
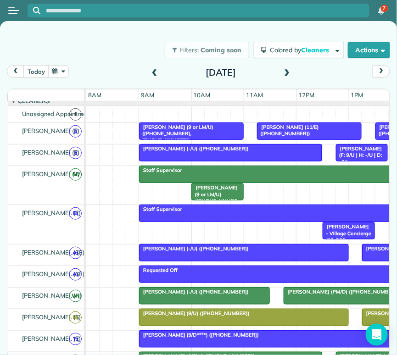
click at [16, 10] on div "Open menu" at bounding box center [13, 10] width 11 height 1
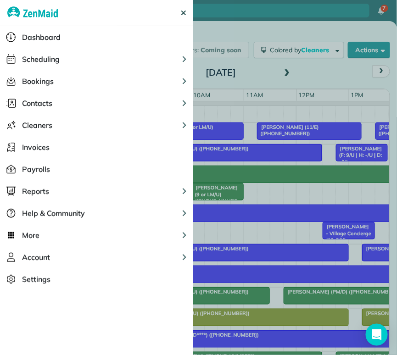
click at [48, 99] on span "Contacts" at bounding box center [37, 103] width 30 height 11
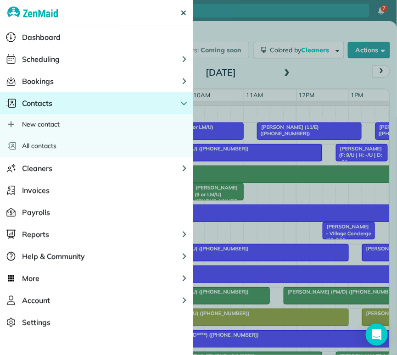
click at [50, 146] on span "All contacts" at bounding box center [39, 145] width 34 height 9
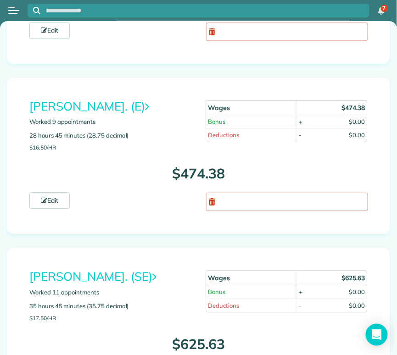
scroll to position [605, 0]
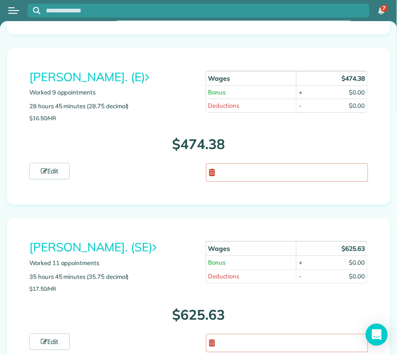
click at [85, 241] on link "[PERSON_NAME]. (SE)" at bounding box center [92, 246] width 127 height 15
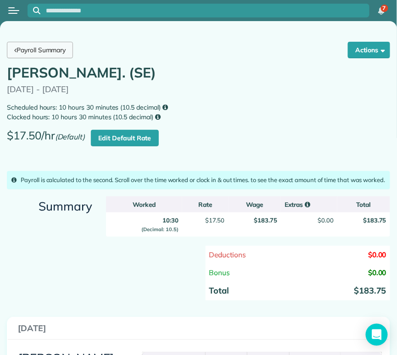
click at [61, 53] on link "Payroll Summary" at bounding box center [40, 50] width 66 height 17
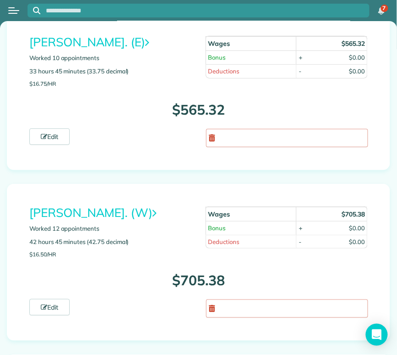
scroll to position [2887, 0]
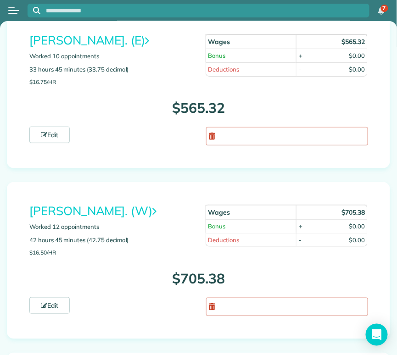
click at [99, 203] on link "[PERSON_NAME]. (W)" at bounding box center [92, 210] width 127 height 15
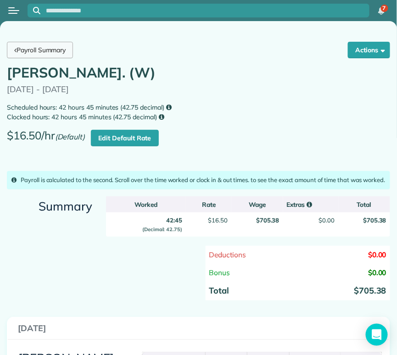
click at [58, 50] on link "Payroll Summary" at bounding box center [40, 50] width 66 height 17
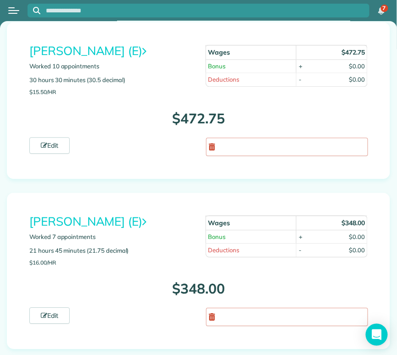
scroll to position [2346, 0]
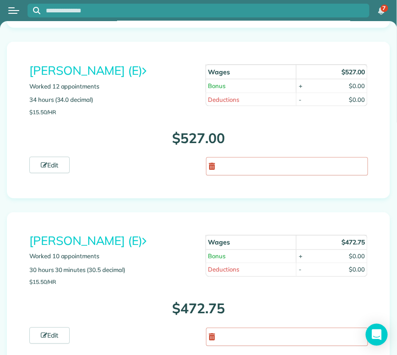
click at [105, 63] on link "[PERSON_NAME] (E)" at bounding box center [87, 70] width 117 height 15
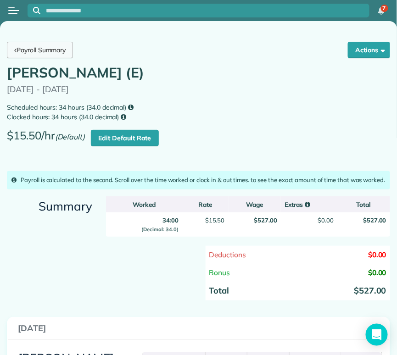
click at [45, 51] on link "Payroll Summary" at bounding box center [40, 50] width 66 height 17
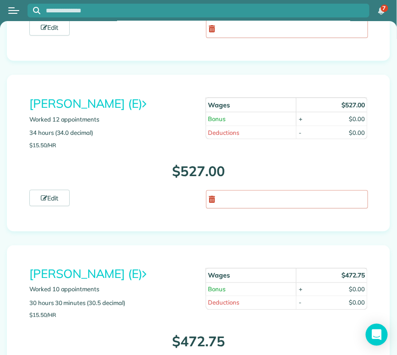
scroll to position [2327, 0]
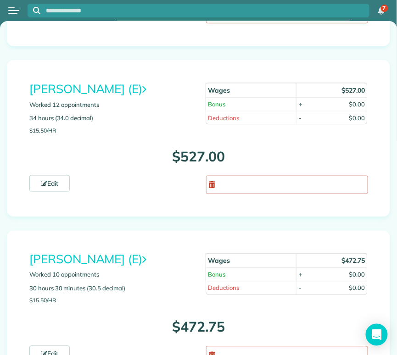
click at [94, 252] on link "[PERSON_NAME] (E)" at bounding box center [87, 259] width 117 height 15
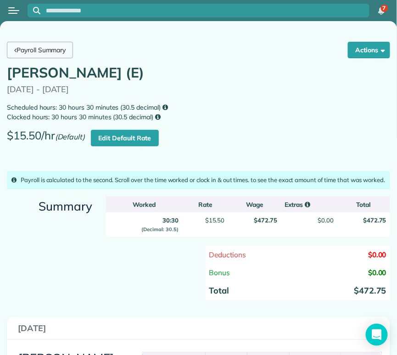
click at [57, 50] on link "Payroll Summary" at bounding box center [40, 50] width 66 height 17
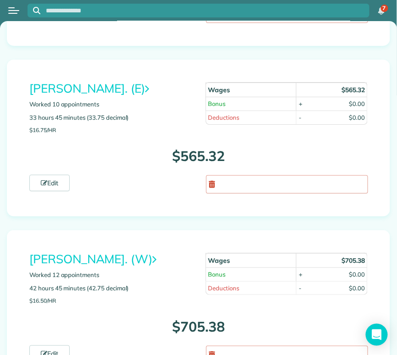
scroll to position [2849, 0]
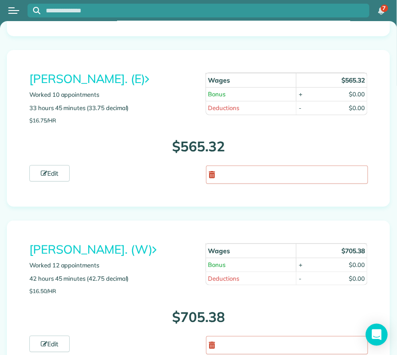
click at [111, 71] on link "Laura Sifuentes. (E)" at bounding box center [89, 78] width 120 height 15
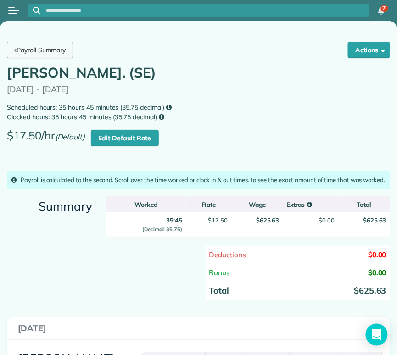
click at [55, 50] on link "Payroll Summary" at bounding box center [40, 50] width 66 height 17
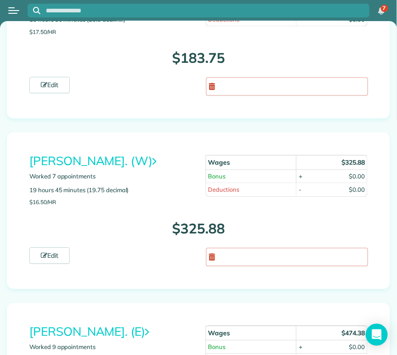
scroll to position [409, 0]
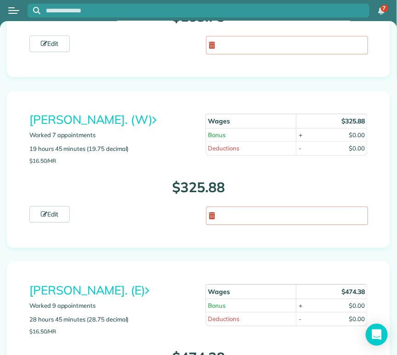
click at [80, 290] on link "[PERSON_NAME]. (E)" at bounding box center [89, 289] width 120 height 15
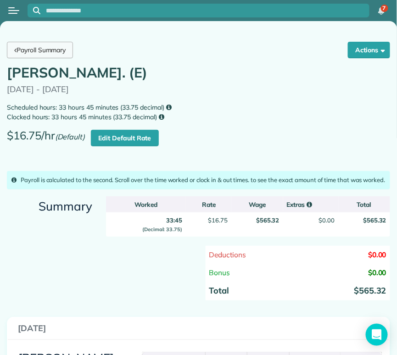
click at [35, 50] on link "Payroll Summary" at bounding box center [40, 50] width 66 height 17
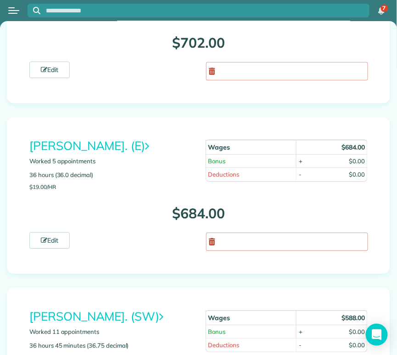
scroll to position [1235, 0]
click at [104, 145] on link "Brenda Vazquez. (E)" at bounding box center [89, 145] width 120 height 15
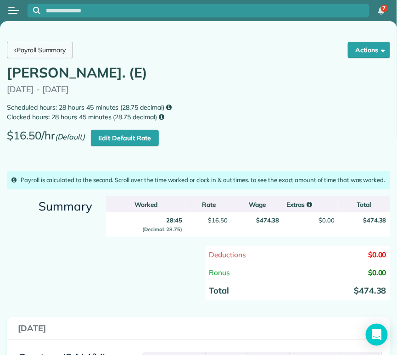
click at [44, 52] on link "Payroll Summary" at bounding box center [40, 50] width 66 height 17
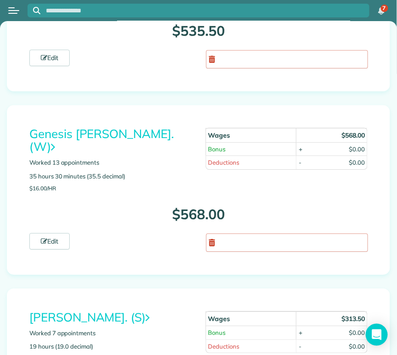
scroll to position [1931, 0]
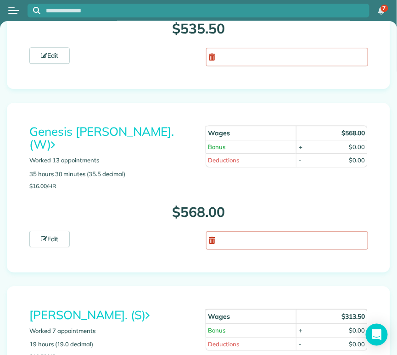
click at [107, 127] on link "Genesis Yanes. (W)" at bounding box center [101, 138] width 144 height 28
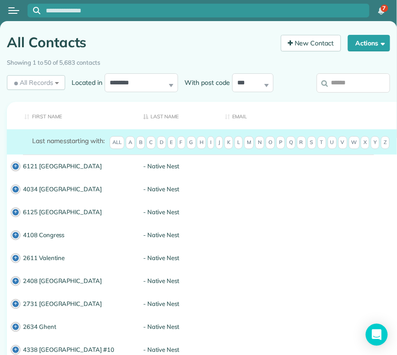
click at [355, 86] on input "search" at bounding box center [352, 82] width 73 height 19
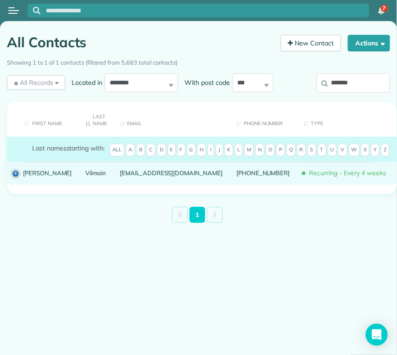
type input "*******"
click at [38, 169] on div "Emily" at bounding box center [47, 173] width 63 height 23
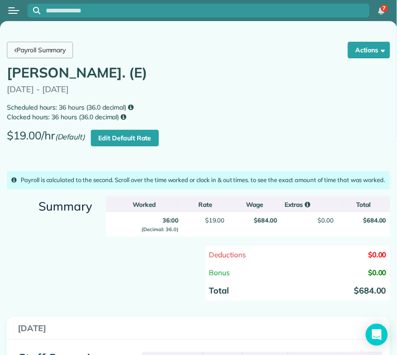
click at [69, 52] on link "Payroll Summary" at bounding box center [40, 50] width 66 height 17
